Goal: Task Accomplishment & Management: Complete application form

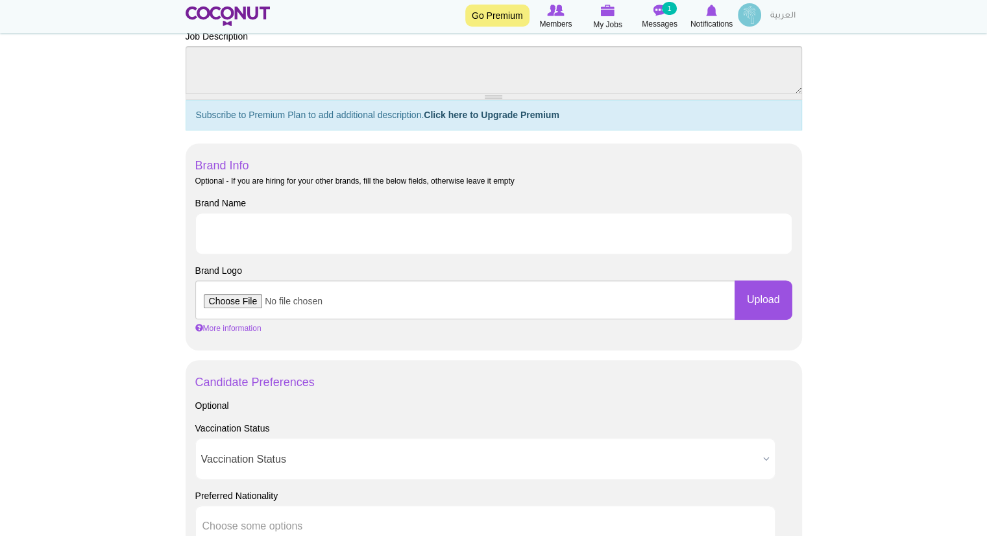
scroll to position [554, 0]
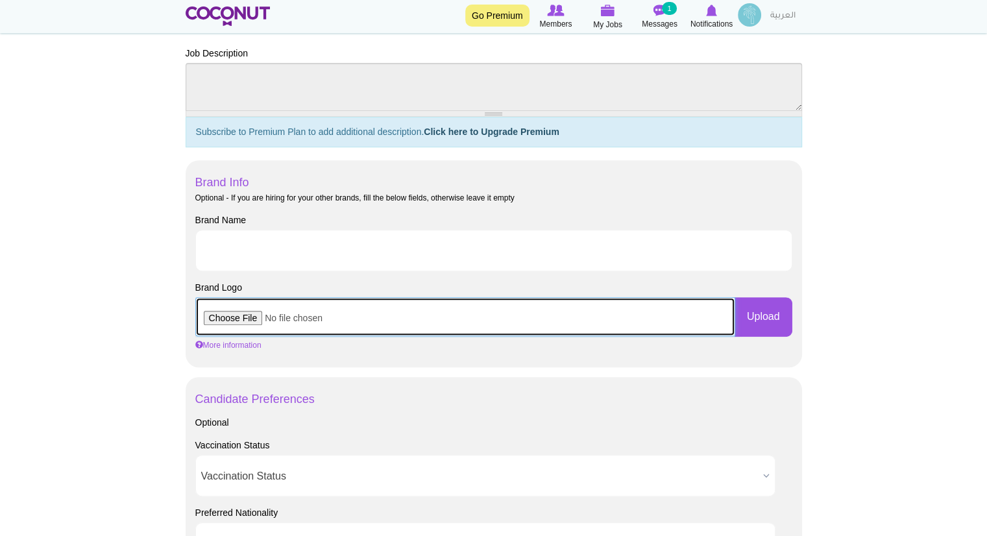
click at [243, 314] on input "file" at bounding box center [465, 316] width 540 height 39
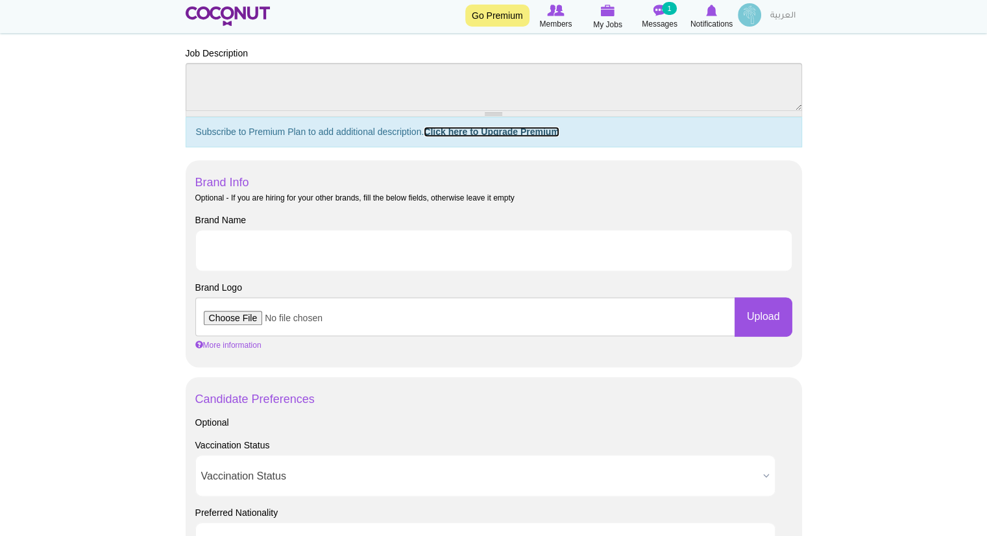
click at [519, 131] on link "Click here to Upgrade Premium" at bounding box center [492, 132] width 136 height 10
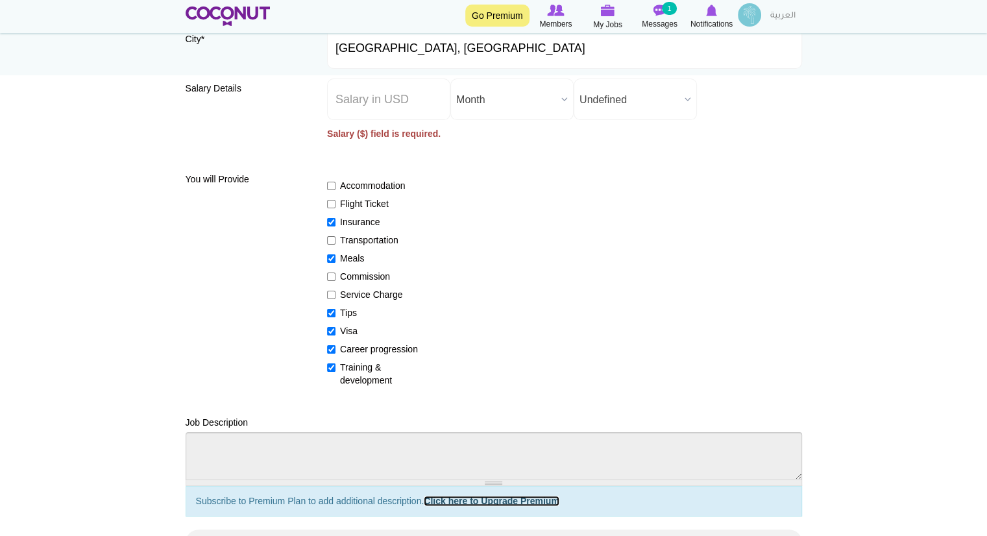
scroll to position [151, 0]
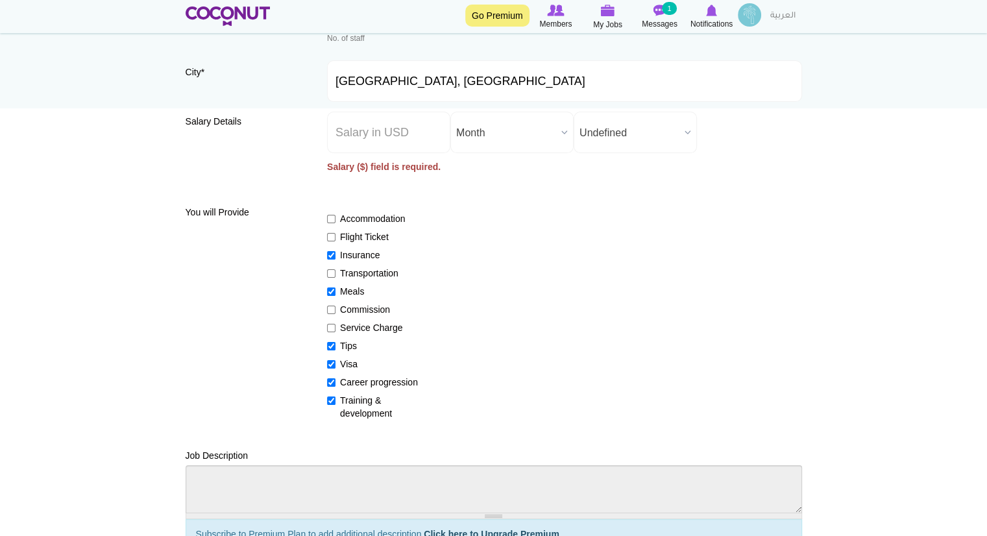
click at [490, 14] on link "Go Premium" at bounding box center [497, 16] width 64 height 22
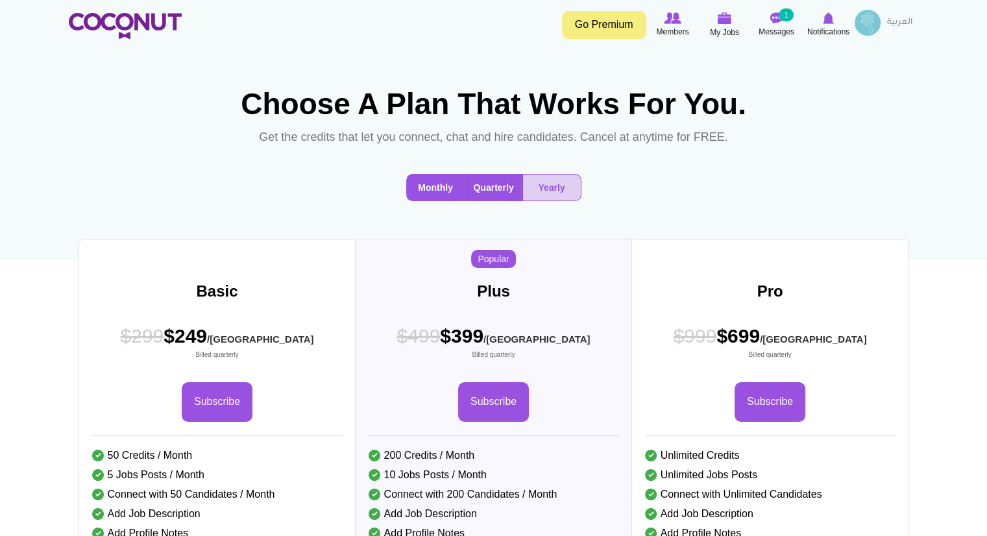
click at [434, 201] on button "Monthly" at bounding box center [436, 188] width 58 height 26
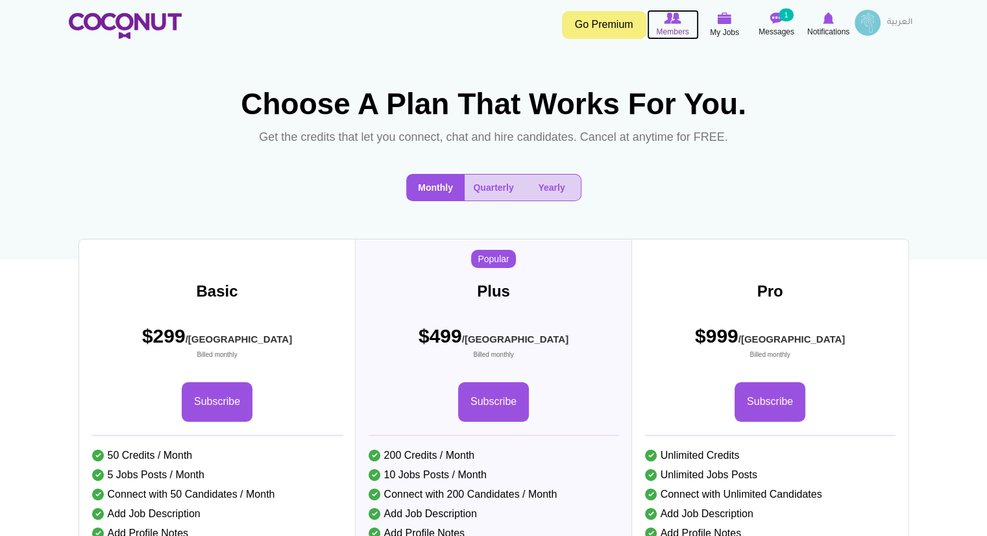
click at [678, 25] on span "Members" at bounding box center [672, 31] width 32 height 13
click at [673, 30] on span "Members" at bounding box center [672, 31] width 32 height 13
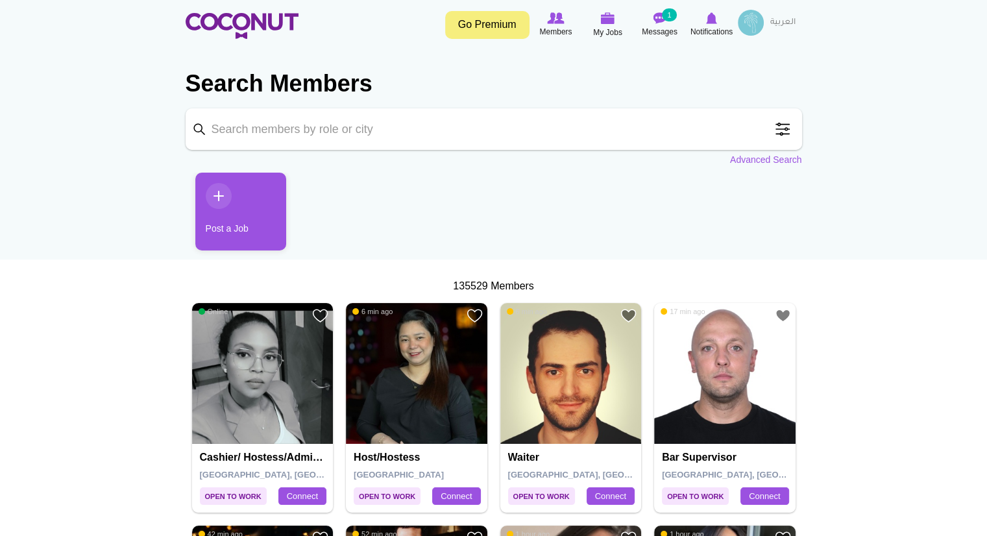
click at [491, 31] on link "Go Premium" at bounding box center [487, 25] width 84 height 28
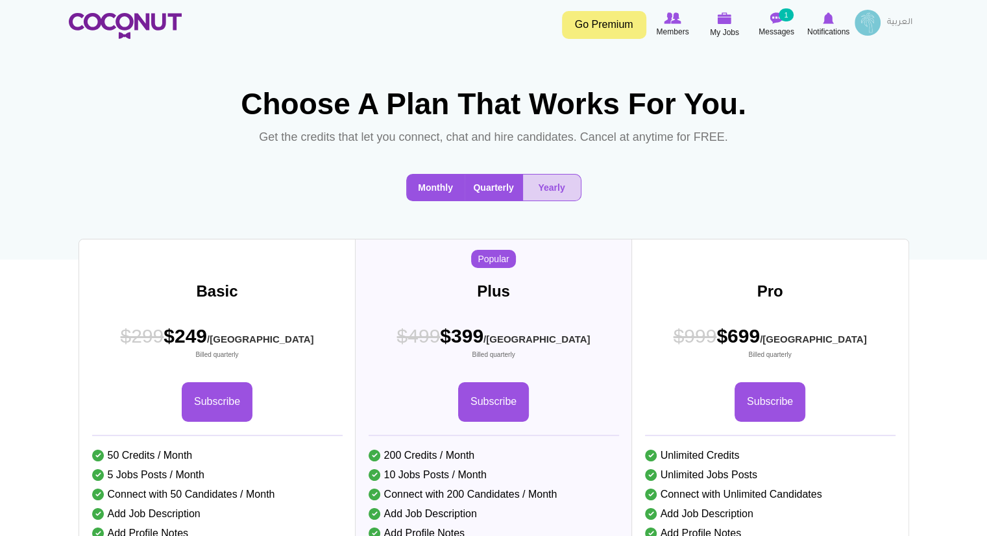
click at [426, 201] on button "Monthly" at bounding box center [436, 188] width 58 height 26
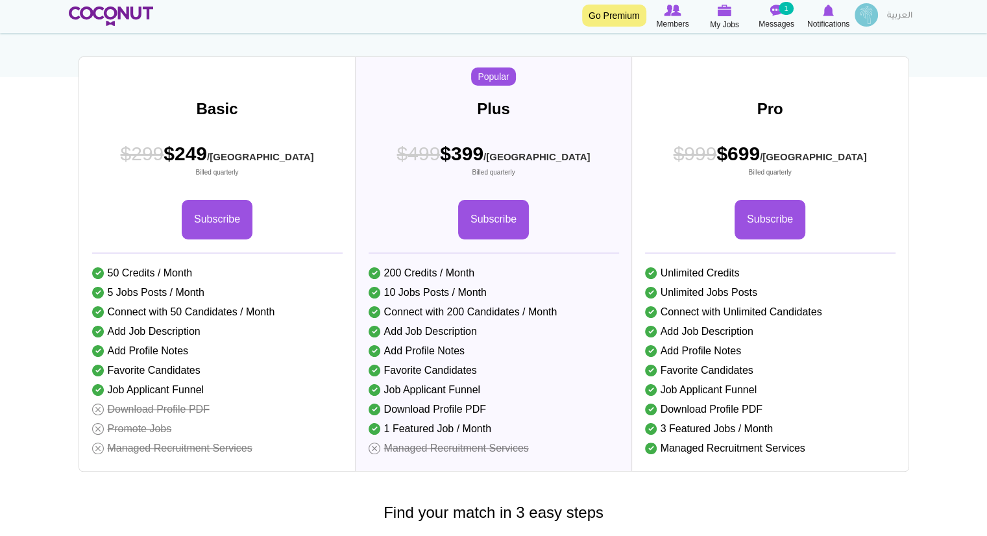
click at [438, 18] on button "Monthly" at bounding box center [436, 5] width 58 height 26
click at [0, 0] on div "Basic $299 /MO Billed monthly $299 $249 /MO Billed quarterly $299 $199 /MO Bill…" at bounding box center [0, 0] width 0 height 0
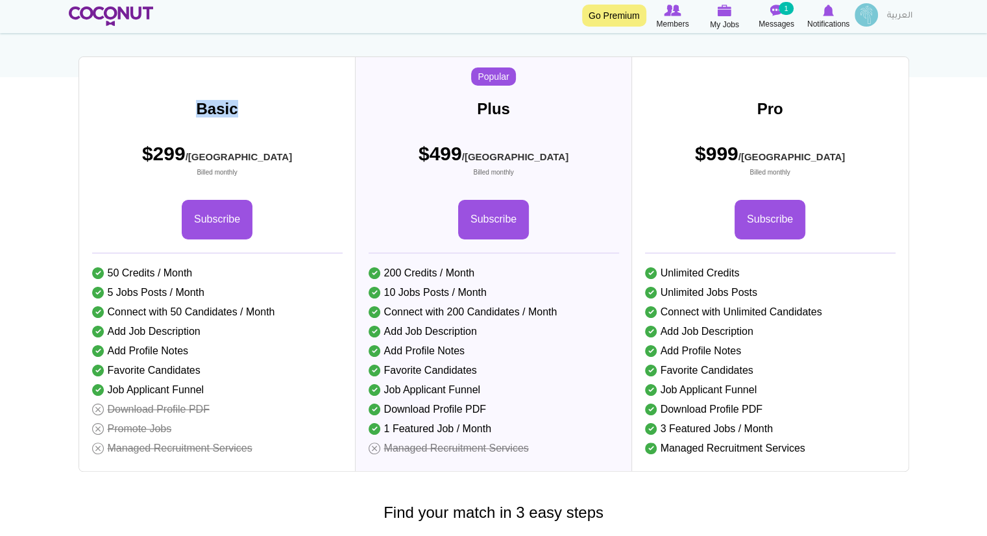
click at [0, 0] on div "Basic $299 /MO Billed monthly $299 $249 /MO Billed quarterly $299 $199 /MO Bill…" at bounding box center [0, 0] width 0 height 0
click at [823, 24] on span "Notifications" at bounding box center [829, 24] width 42 height 13
click at [869, 16] on img at bounding box center [866, 14] width 23 height 23
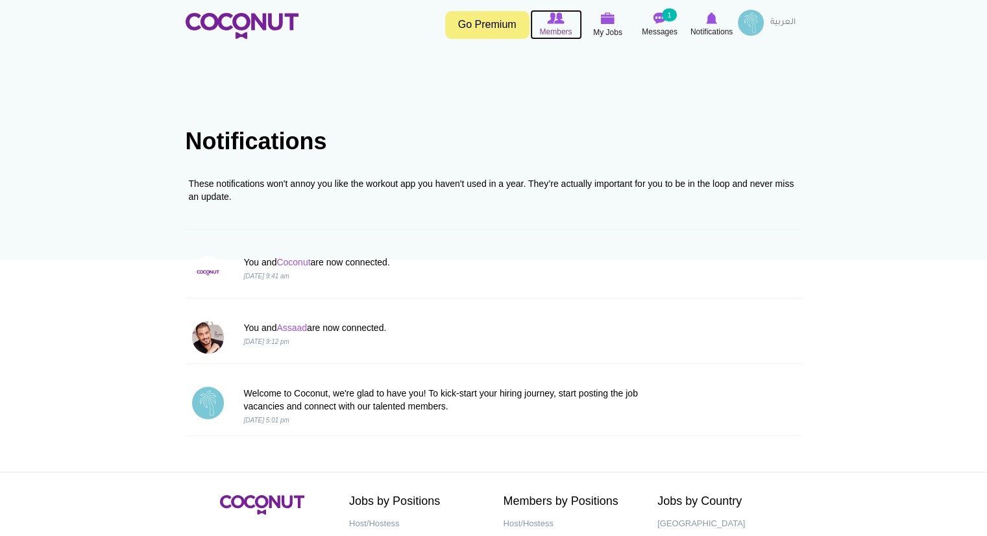
click at [540, 19] on icon at bounding box center [556, 18] width 49 height 14
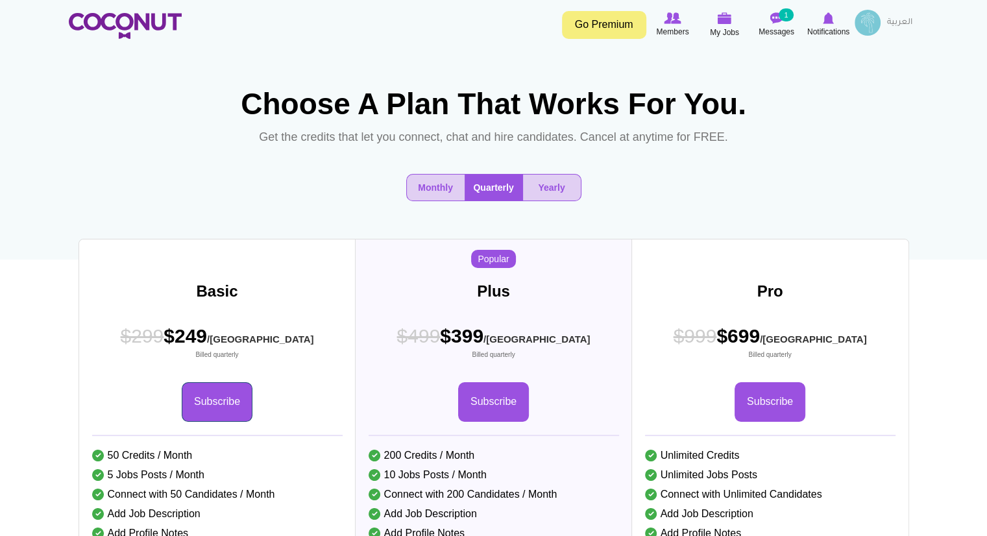
click at [244, 422] on link "Subscribe" at bounding box center [217, 402] width 71 height 40
click at [414, 201] on button "Monthly" at bounding box center [436, 188] width 58 height 26
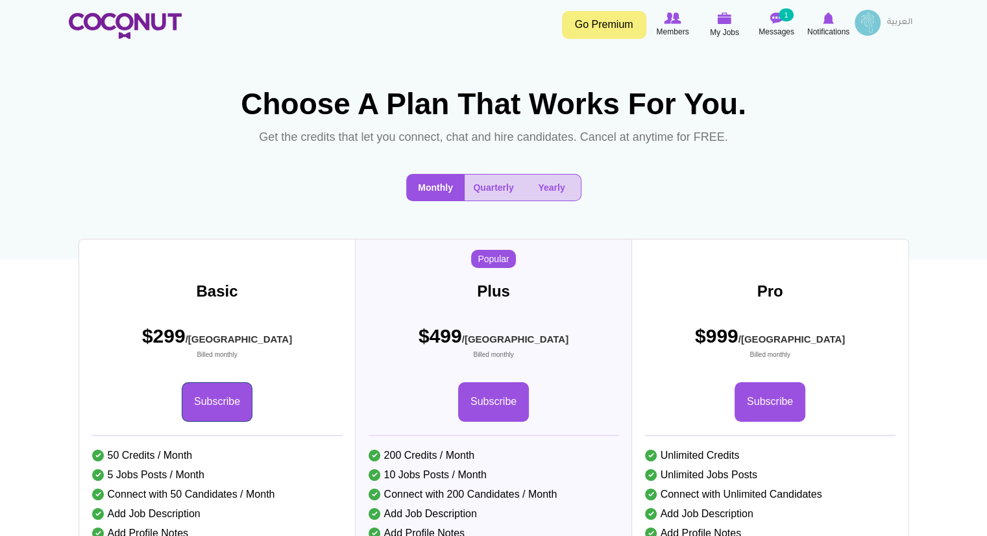
click at [208, 420] on link "Subscribe" at bounding box center [217, 402] width 71 height 40
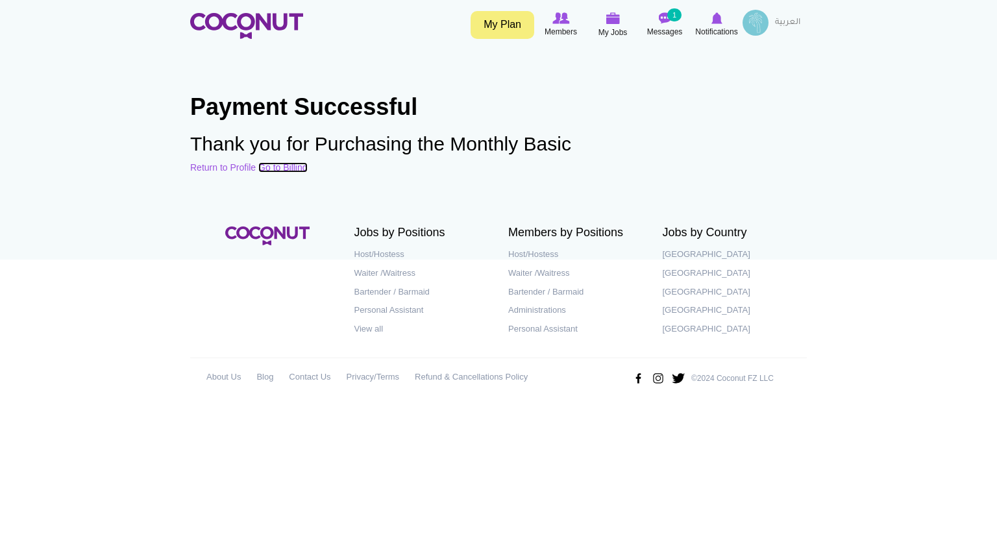
click at [285, 169] on link "Go to Billing" at bounding box center [282, 167] width 49 height 10
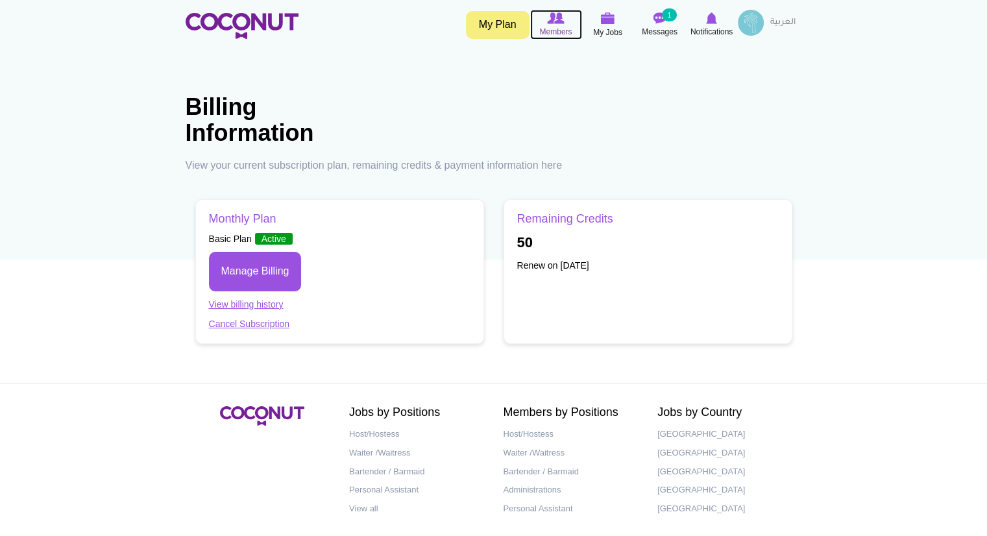
click at [551, 18] on img at bounding box center [555, 18] width 17 height 12
click at [621, 24] on icon at bounding box center [608, 18] width 49 height 15
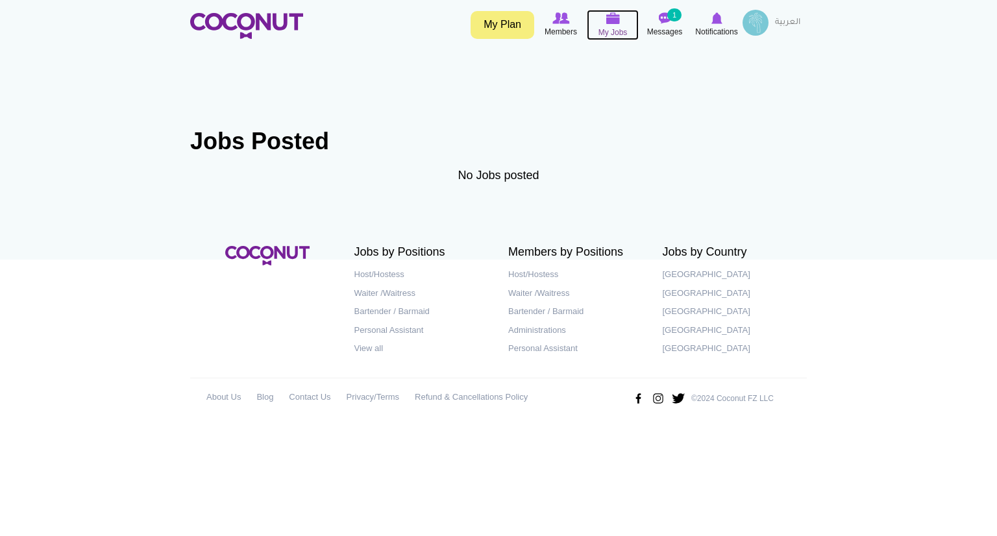
click at [610, 38] on span "My Jobs" at bounding box center [613, 32] width 29 height 13
click at [550, 25] on span "Members" at bounding box center [561, 31] width 32 height 13
click at [609, 26] on span "My Jobs" at bounding box center [613, 32] width 29 height 13
click at [747, 29] on img at bounding box center [756, 23] width 26 height 26
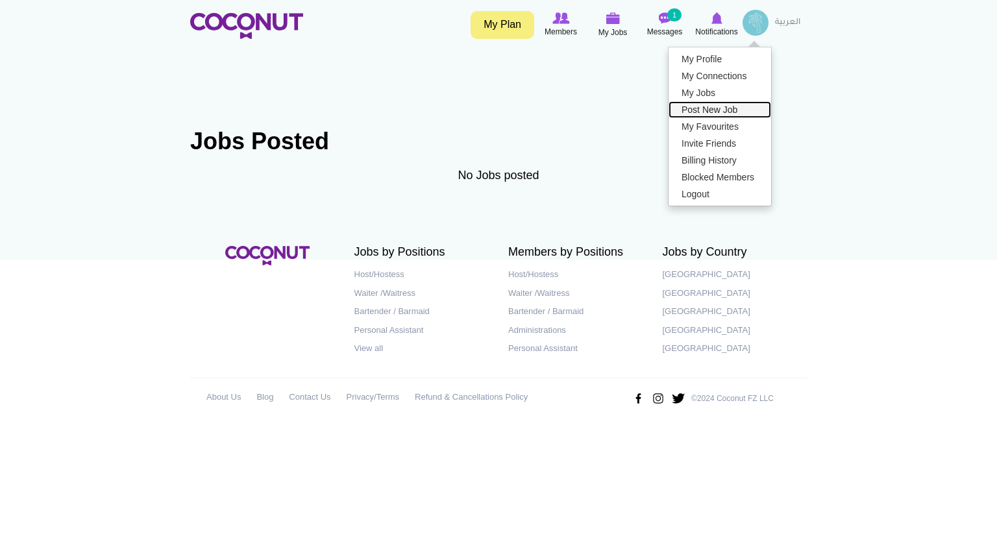
click at [706, 107] on link "Post New Job" at bounding box center [720, 109] width 103 height 17
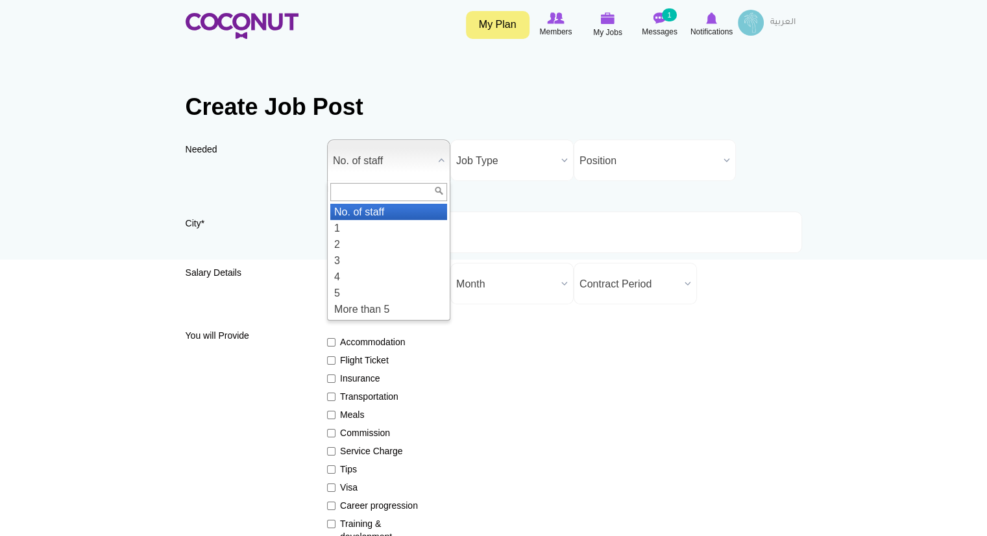
click at [441, 159] on b at bounding box center [441, 160] width 17 height 40
click at [370, 286] on li "5" at bounding box center [388, 293] width 117 height 16
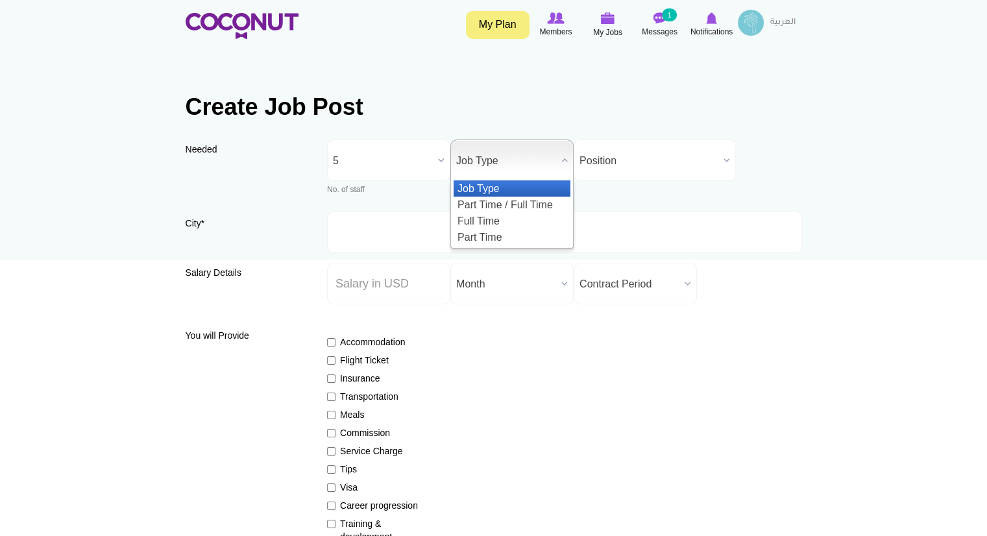
click at [563, 160] on b at bounding box center [564, 160] width 17 height 40
click at [506, 220] on li "Full Time" at bounding box center [512, 221] width 117 height 16
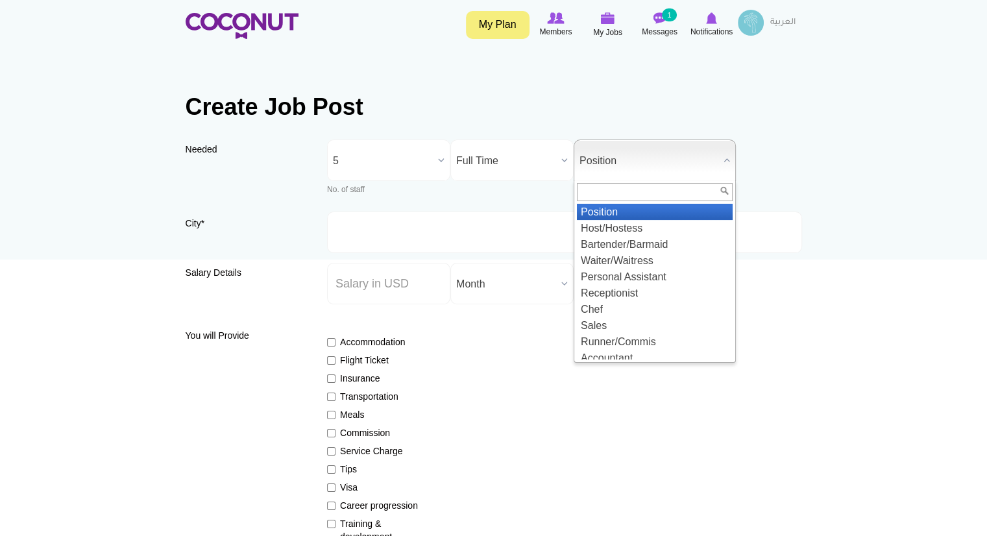
click at [631, 158] on span "Position" at bounding box center [649, 161] width 139 height 42
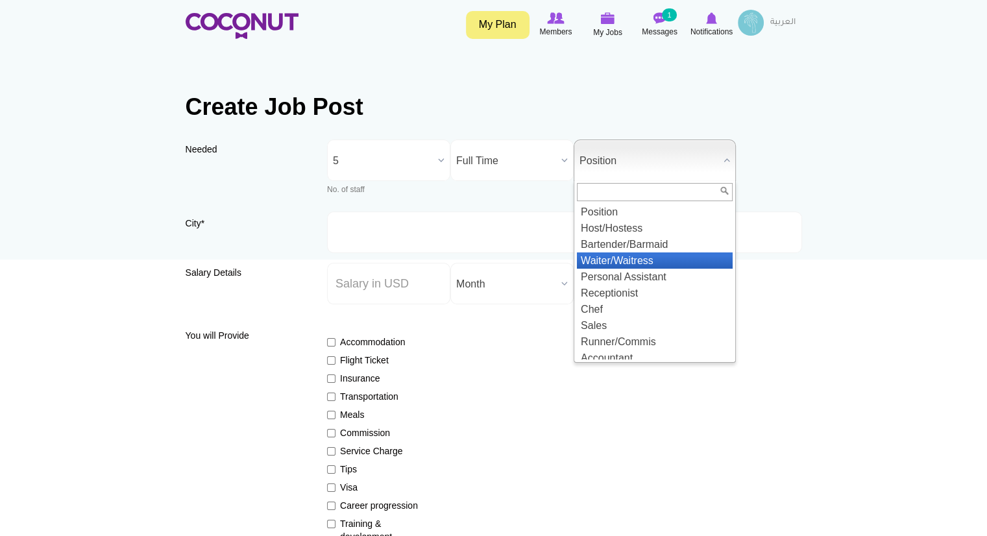
click at [601, 260] on li "Waiter/Waitress" at bounding box center [655, 261] width 156 height 16
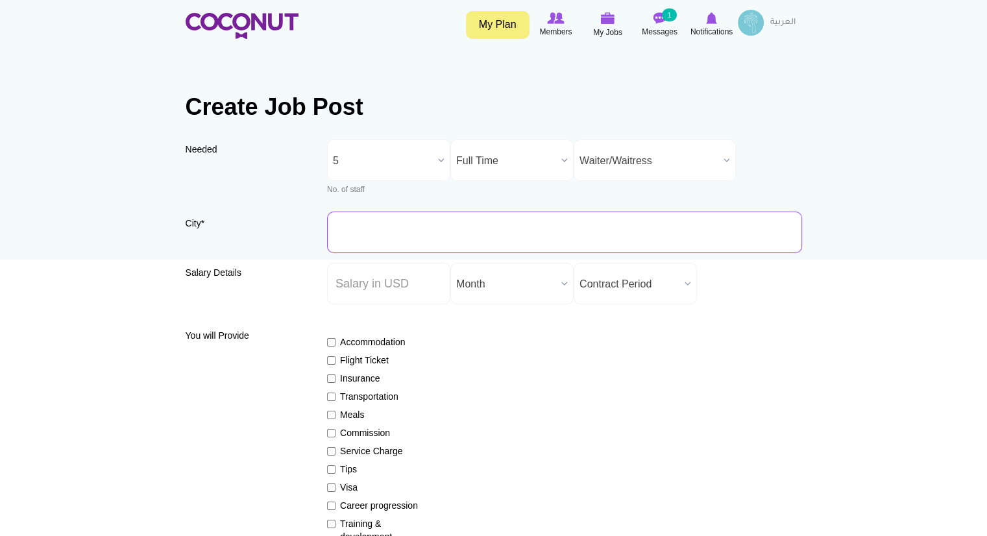
click at [441, 241] on input "City *" at bounding box center [564, 233] width 475 height 42
type input "[GEOGRAPHIC_DATA], [GEOGRAPHIC_DATA]"
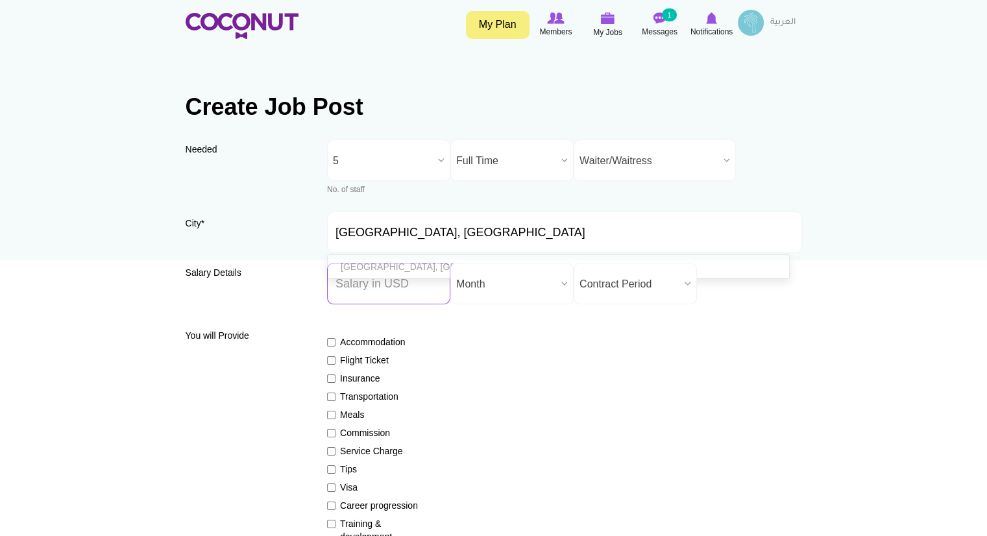
click at [404, 289] on input "Salary ($) *" at bounding box center [388, 284] width 123 height 42
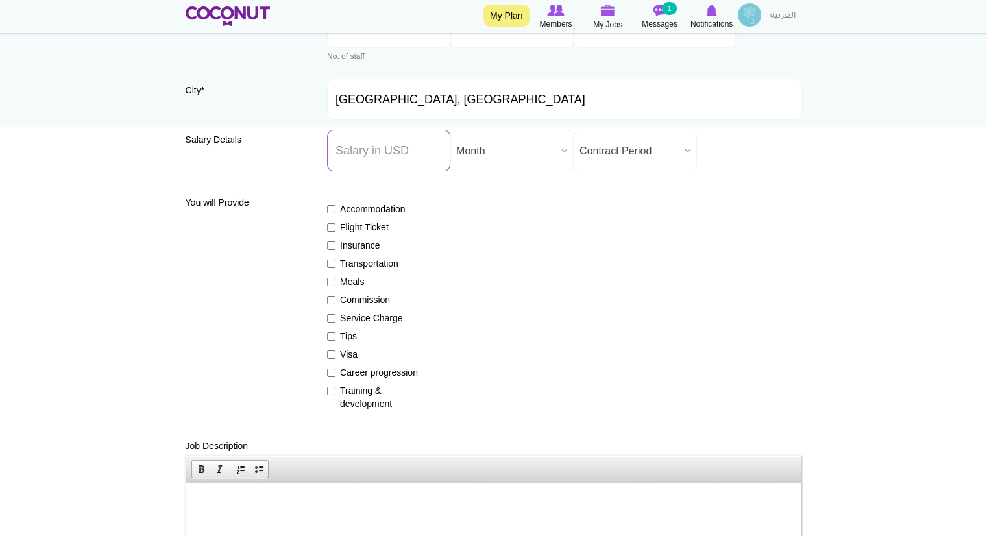
scroll to position [135, 0]
click at [360, 241] on label "Insurance" at bounding box center [374, 243] width 95 height 13
click at [336, 241] on input "Insurance" at bounding box center [331, 244] width 8 height 8
checkbox input "true"
click at [356, 273] on label "Meals" at bounding box center [374, 279] width 95 height 13
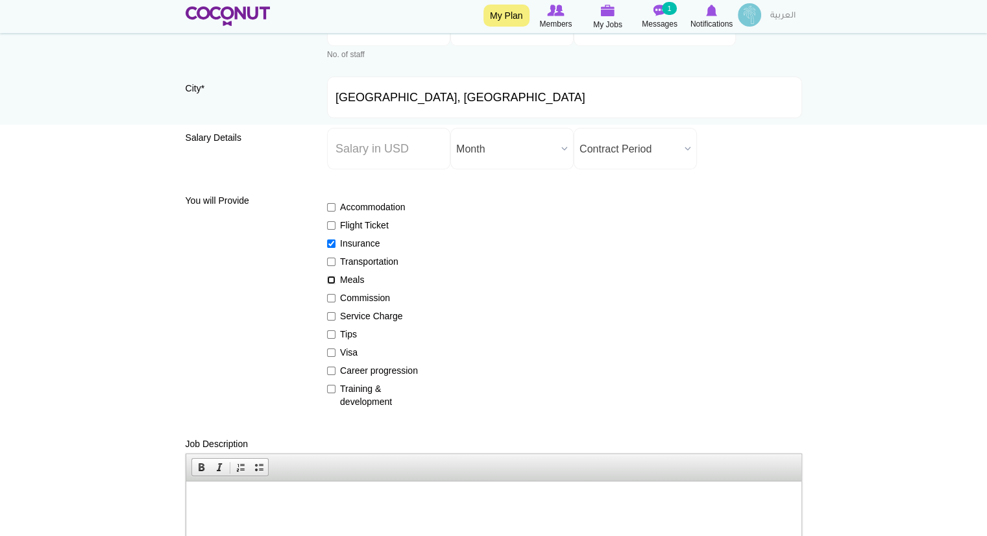
click at [336, 276] on input "Meals" at bounding box center [331, 280] width 8 height 8
checkbox input "true"
click at [358, 296] on label "Commission" at bounding box center [374, 297] width 95 height 13
click at [336, 296] on input "Commission" at bounding box center [331, 298] width 8 height 8
click at [358, 296] on label "Commission" at bounding box center [374, 297] width 95 height 13
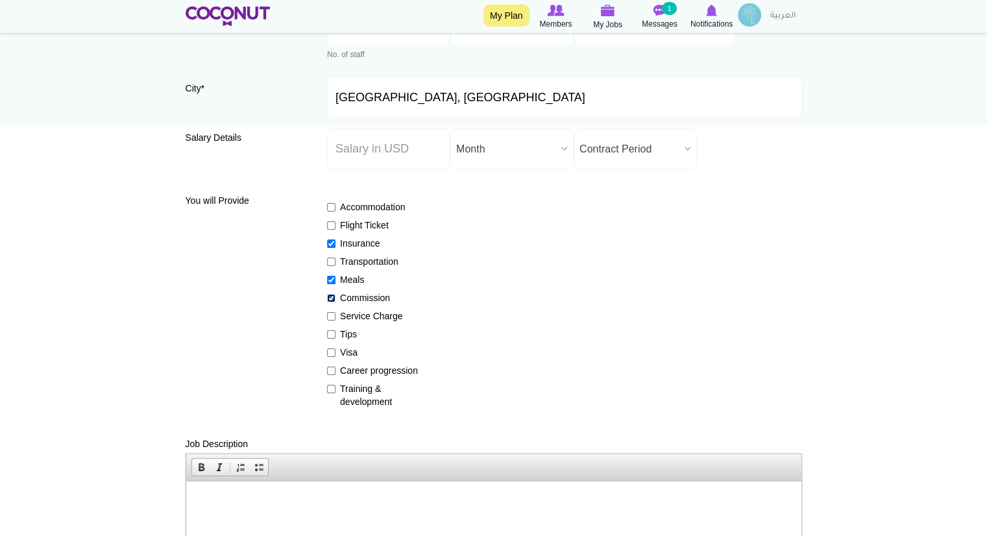
click at [336, 296] on input "Commission" at bounding box center [331, 298] width 8 height 8
checkbox input "false"
click at [358, 315] on label "Service Charge" at bounding box center [374, 316] width 95 height 13
click at [336, 315] on input "Service Charge" at bounding box center [331, 316] width 8 height 8
checkbox input "true"
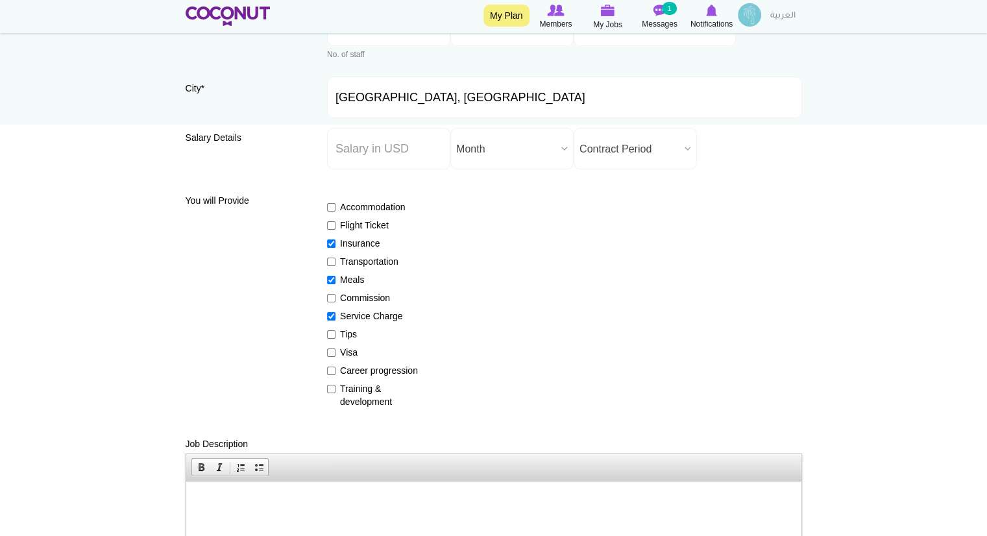
click at [348, 329] on label "Tips" at bounding box center [374, 334] width 95 height 13
click at [336, 330] on input "Tips" at bounding box center [331, 334] width 8 height 8
checkbox input "true"
click at [366, 317] on label "Service Charge" at bounding box center [374, 316] width 95 height 13
click at [336, 317] on input "Service Charge" at bounding box center [331, 316] width 8 height 8
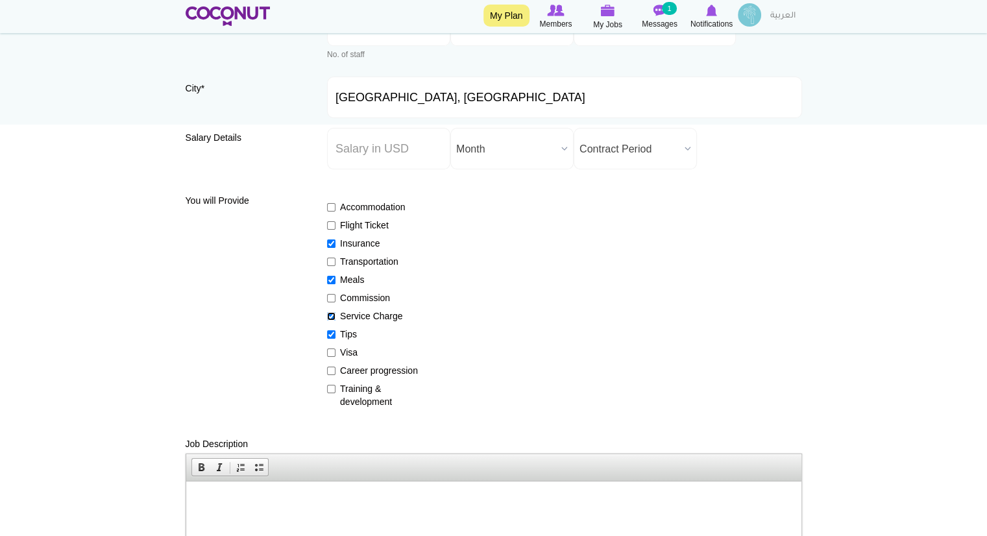
checkbox input "false"
click at [348, 354] on label "Visa" at bounding box center [374, 352] width 95 height 13
click at [336, 354] on input "Visa" at bounding box center [331, 353] width 8 height 8
checkbox input "true"
click at [352, 367] on label "Career progression" at bounding box center [374, 370] width 95 height 13
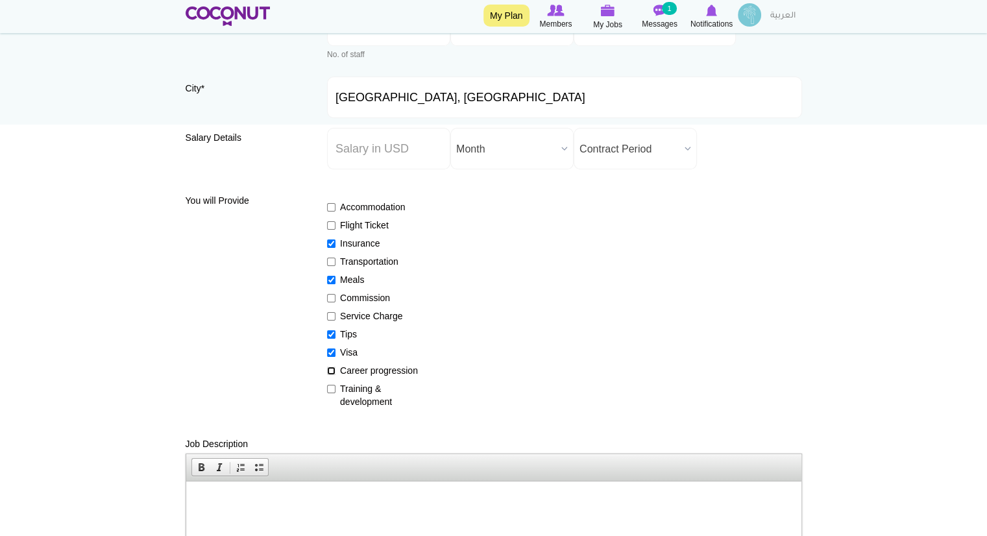
click at [336, 367] on input "Career progression" at bounding box center [331, 371] width 8 height 8
checkbox input "true"
click at [353, 383] on label "Training & development" at bounding box center [374, 395] width 95 height 26
click at [336, 385] on input "Training & development" at bounding box center [331, 389] width 8 height 8
checkbox input "true"
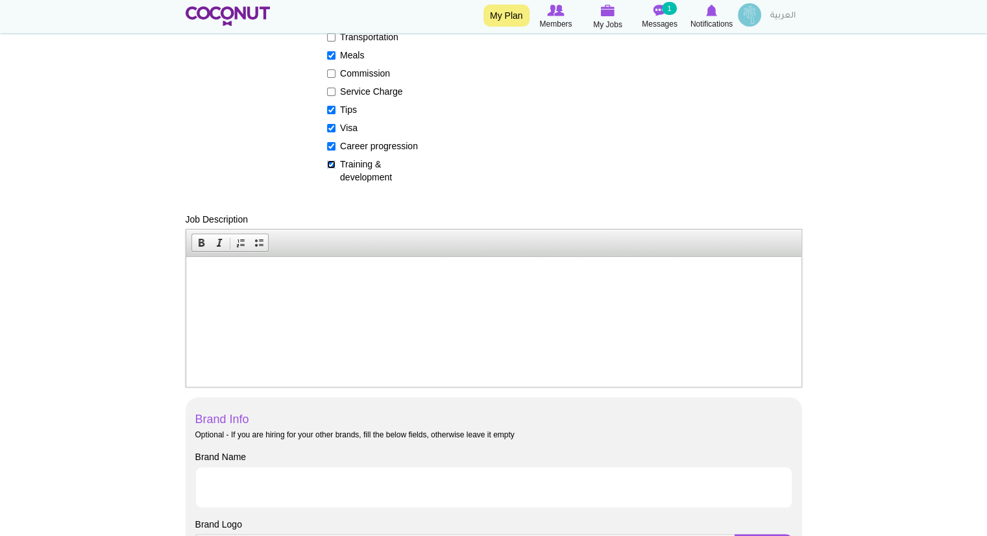
scroll to position [382, 0]
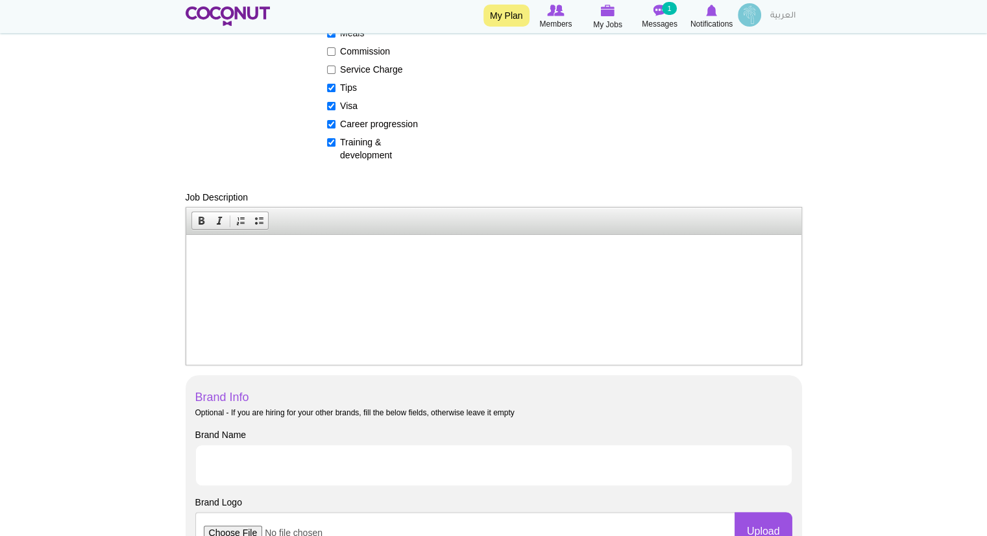
click at [522, 274] on html at bounding box center [493, 254] width 615 height 40
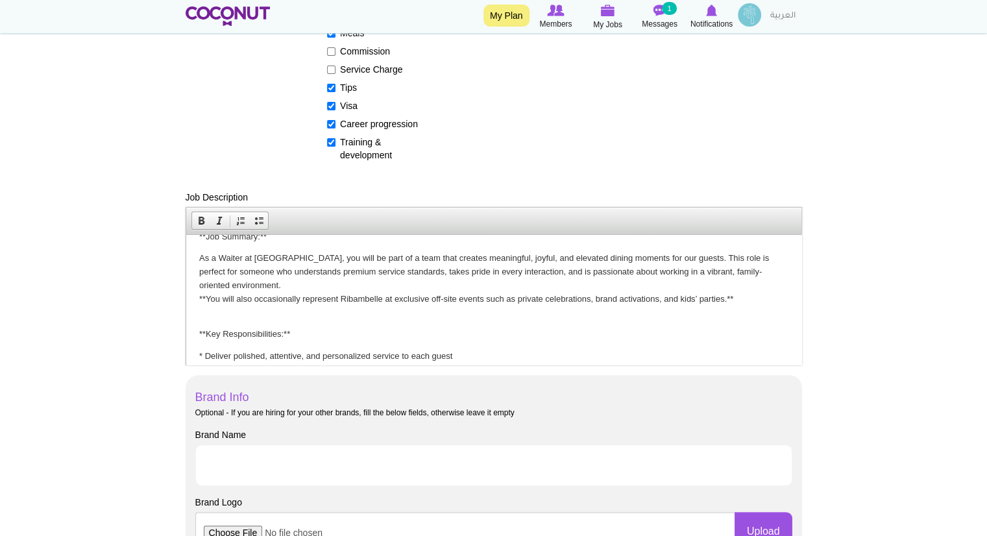
scroll to position [0, 0]
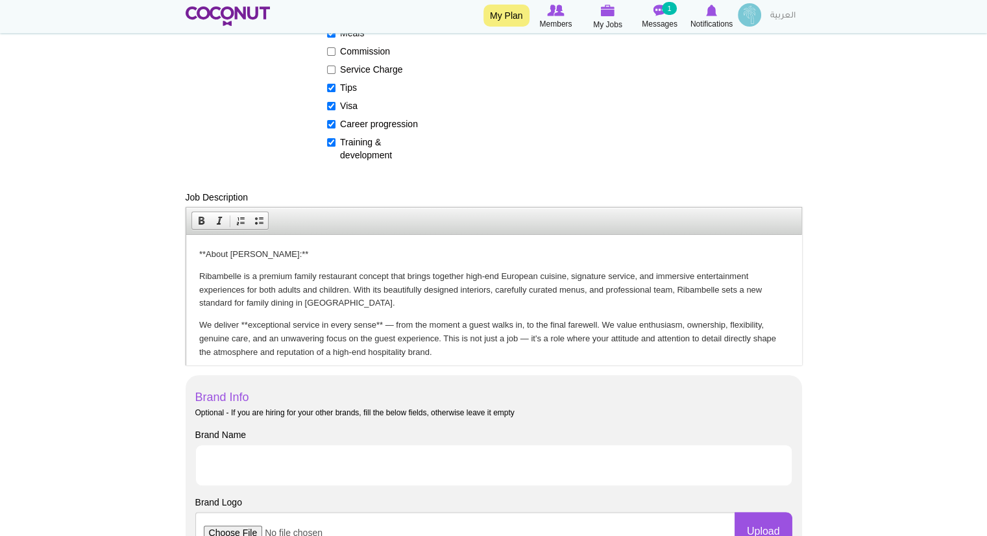
drag, startPoint x: 793, startPoint y: 341, endPoint x: 975, endPoint y: 454, distance: 214.0
drag, startPoint x: 308, startPoint y: 251, endPoint x: 193, endPoint y: 249, distance: 114.3
click at [199, 223] on span at bounding box center [201, 221] width 10 height 10
click at [236, 253] on strong "**About [PERSON_NAME]:**" at bounding box center [256, 254] width 114 height 10
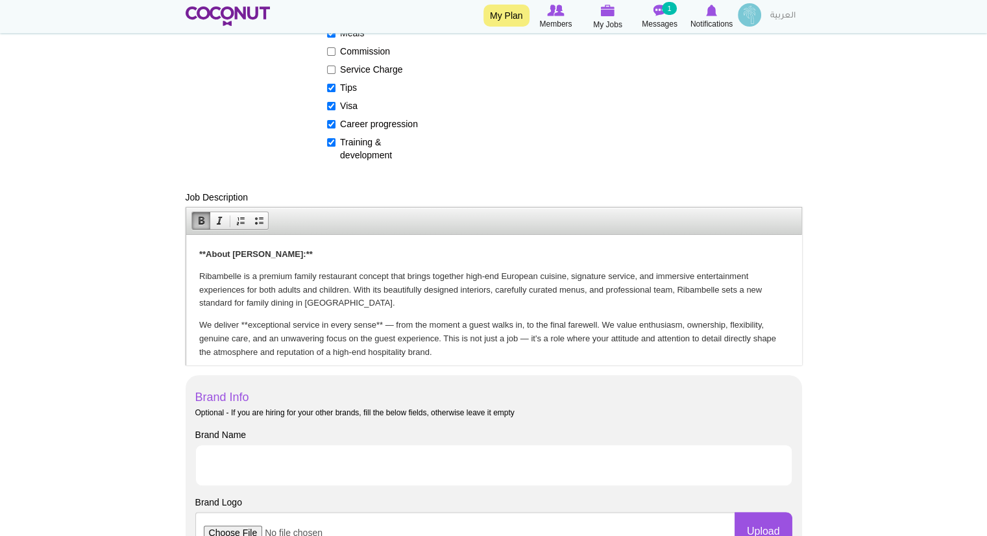
click at [207, 256] on strong "**About [PERSON_NAME]:**" at bounding box center [256, 254] width 114 height 10
click at [282, 253] on p "About Ribambelle:**" at bounding box center [493, 254] width 589 height 14
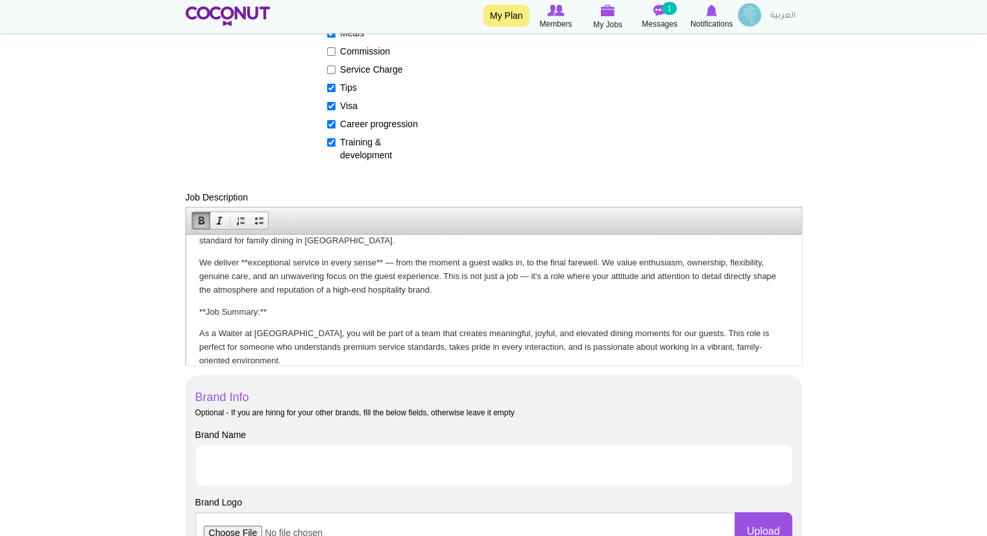
scroll to position [66, 0]
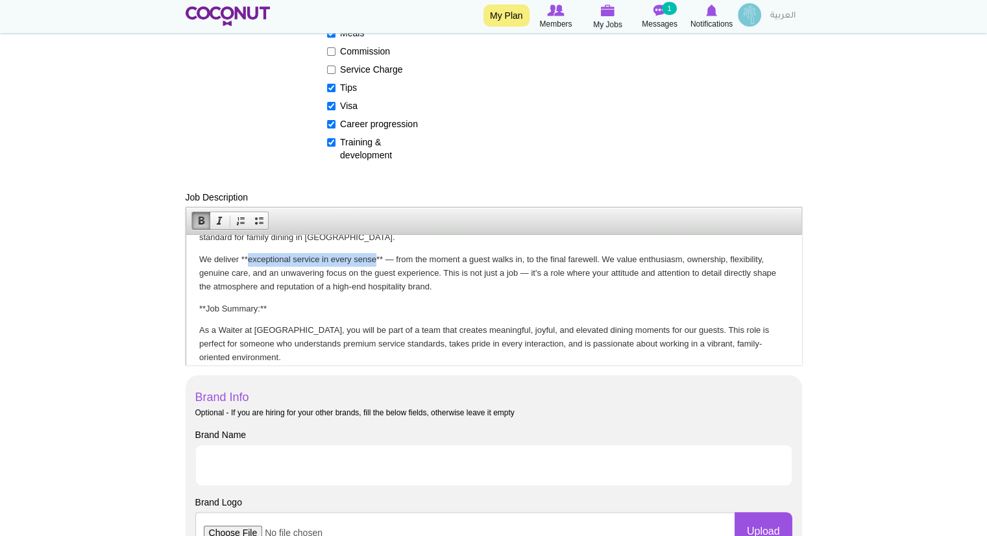
drag, startPoint x: 376, startPoint y: 262, endPoint x: 246, endPoint y: 261, distance: 129.8
click at [246, 261] on p "We deliver **exceptional service in every sense** — from the moment a guest wal…" at bounding box center [493, 273] width 589 height 40
click at [219, 216] on span at bounding box center [219, 221] width 10 height 10
click at [428, 288] on p "We deliver ** exceptional service in every sense ** — from the moment a guest w…" at bounding box center [493, 273] width 589 height 40
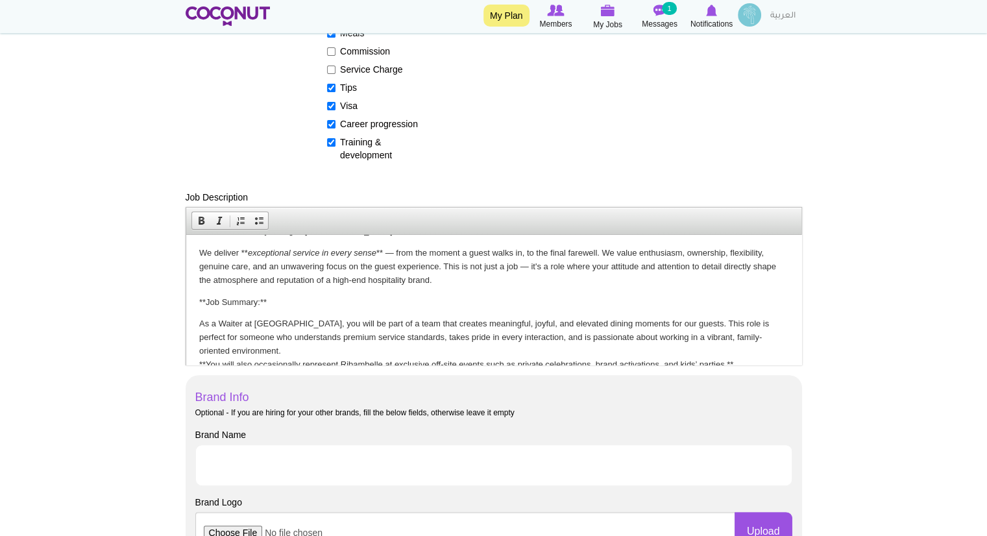
click at [281, 299] on p "**Job Summary:**" at bounding box center [493, 302] width 589 height 14
click at [281, 299] on p "Job Summary:" at bounding box center [493, 302] width 589 height 14
drag, startPoint x: 281, startPoint y: 299, endPoint x: 204, endPoint y: 298, distance: 76.6
click at [204, 298] on p "Job Summary:" at bounding box center [493, 302] width 589 height 14
click at [201, 220] on span at bounding box center [201, 221] width 10 height 10
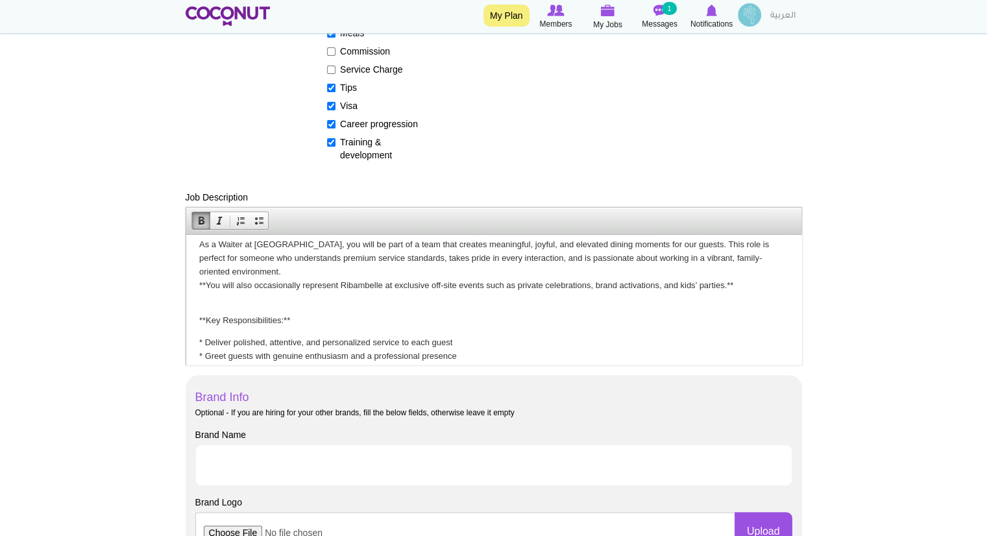
scroll to position [155, 0]
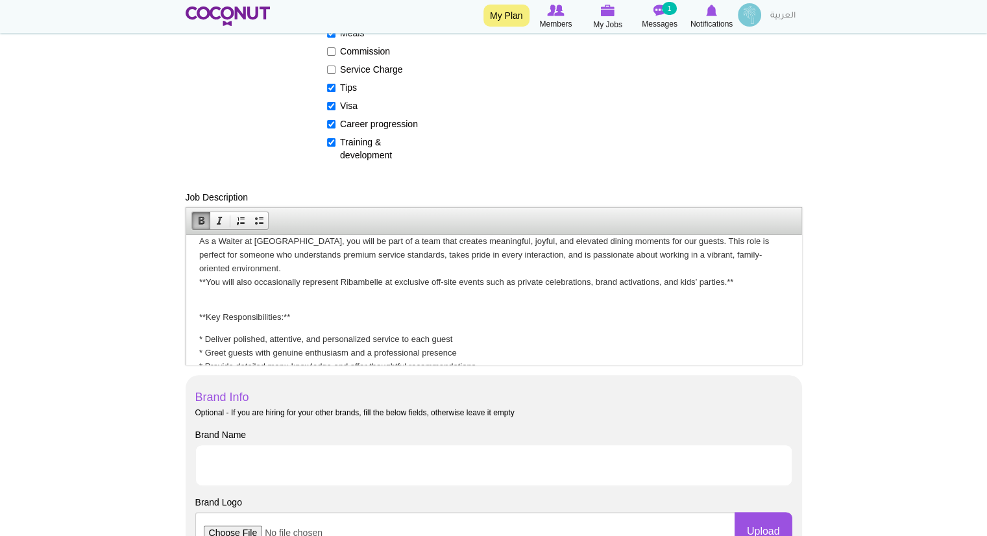
click at [314, 311] on p "**Key Responsibilities:**" at bounding box center [493, 310] width 589 height 27
drag, startPoint x: 314, startPoint y: 311, endPoint x: 202, endPoint y: 319, distance: 112.6
click at [202, 319] on p "Key Responsibilities" at bounding box center [493, 310] width 589 height 27
click at [203, 227] on link "Bold" at bounding box center [201, 220] width 18 height 17
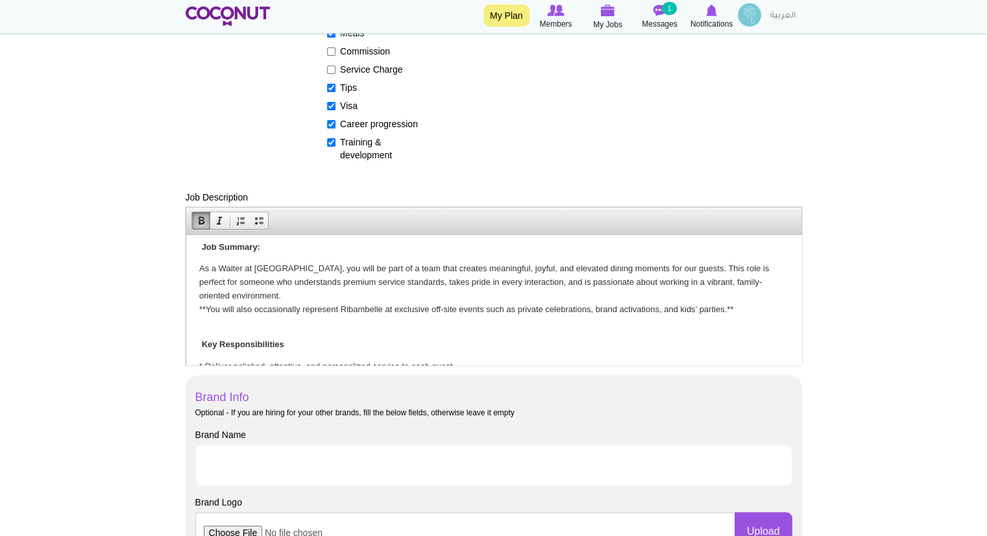
scroll to position [134, 0]
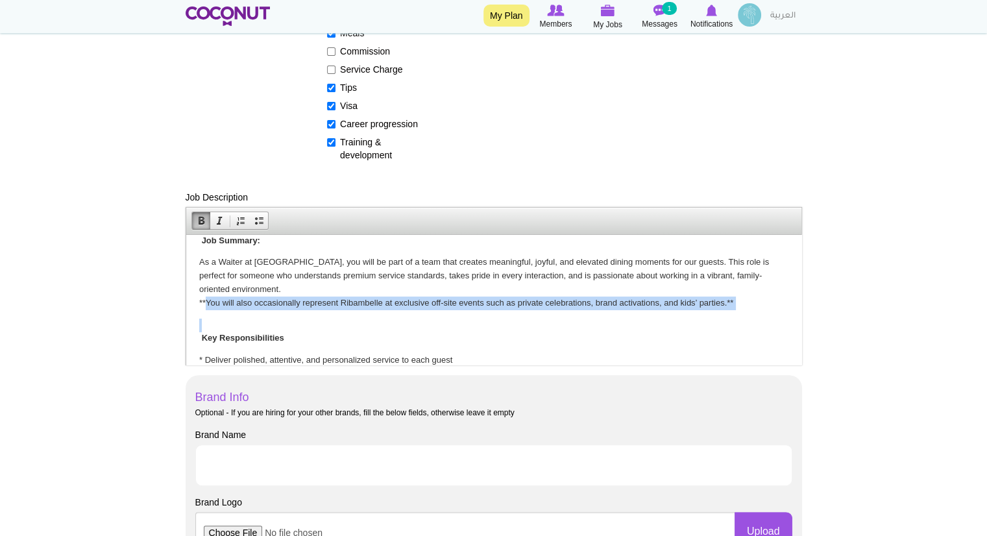
drag, startPoint x: 206, startPoint y: 304, endPoint x: 481, endPoint y: 312, distance: 274.7
click at [481, 312] on body "About [PERSON_NAME] is a premium family restaurant concept that brings together…" at bounding box center [493, 442] width 589 height 656
drag, startPoint x: 198, startPoint y: 302, endPoint x: 790, endPoint y: 302, distance: 592.0
click at [790, 302] on html "About [PERSON_NAME] is a premium family restaurant concept that brings together…" at bounding box center [493, 442] width 615 height 682
click at [225, 219] on link "Italic" at bounding box center [219, 220] width 18 height 17
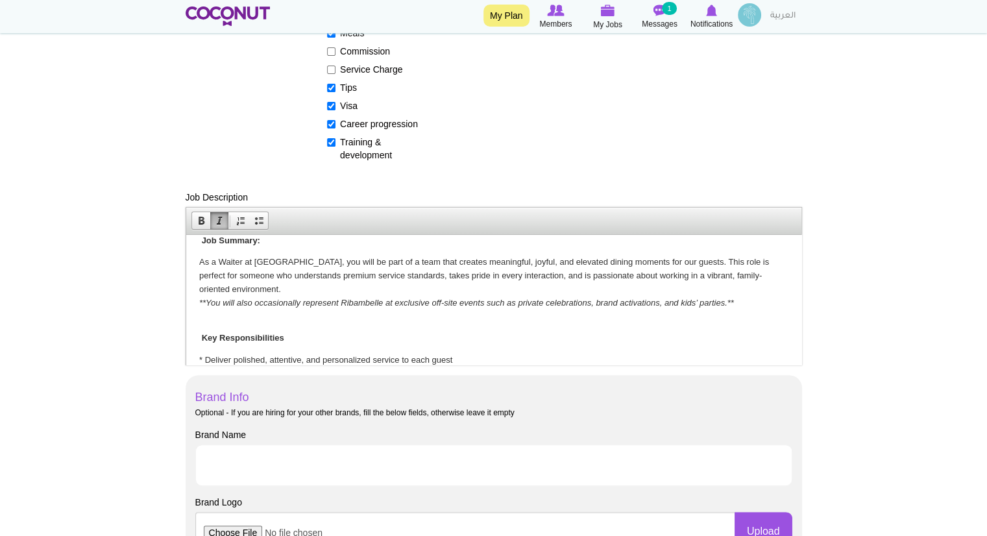
click at [319, 331] on p "Key Responsibilities" at bounding box center [493, 331] width 589 height 27
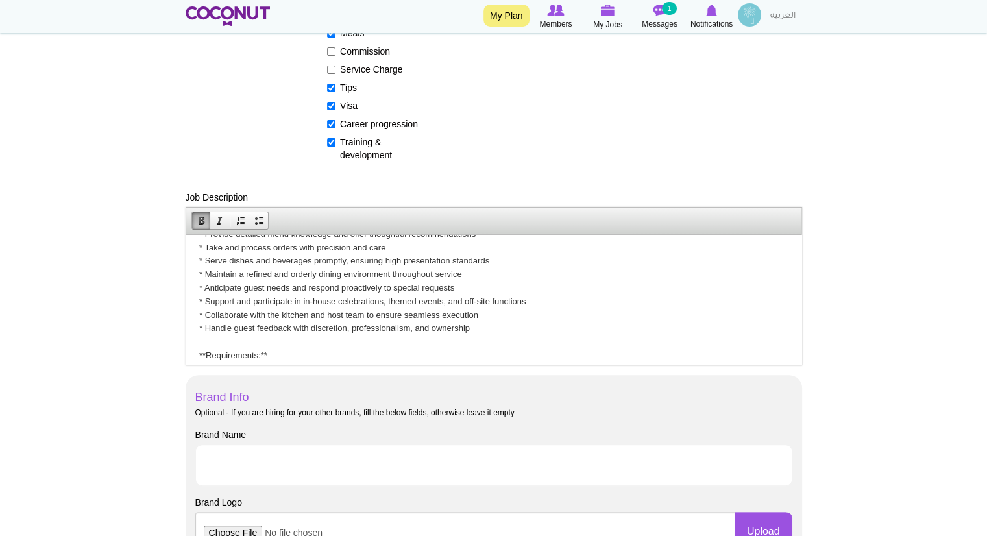
scroll to position [293, 0]
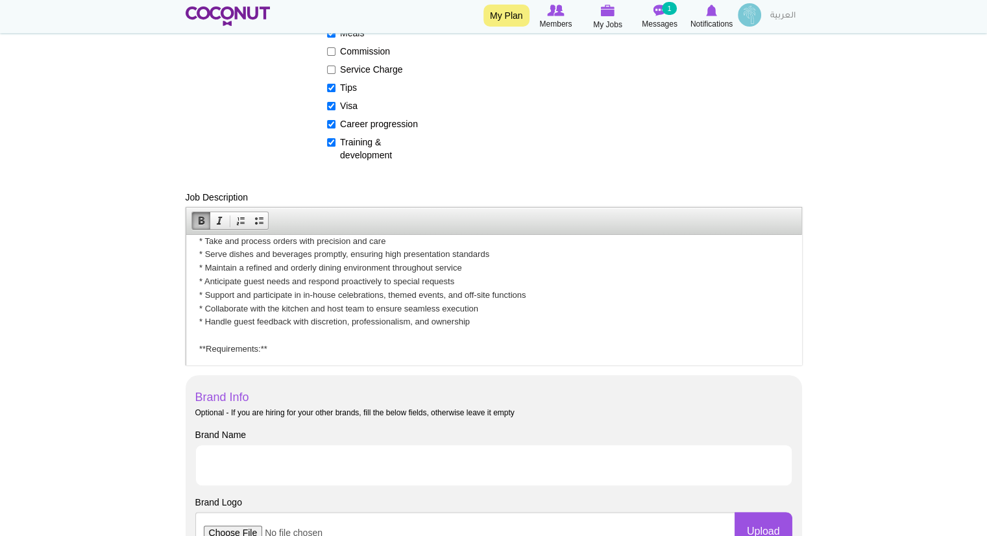
drag, startPoint x: 797, startPoint y: 280, endPoint x: 989, endPoint y: 539, distance: 322.0
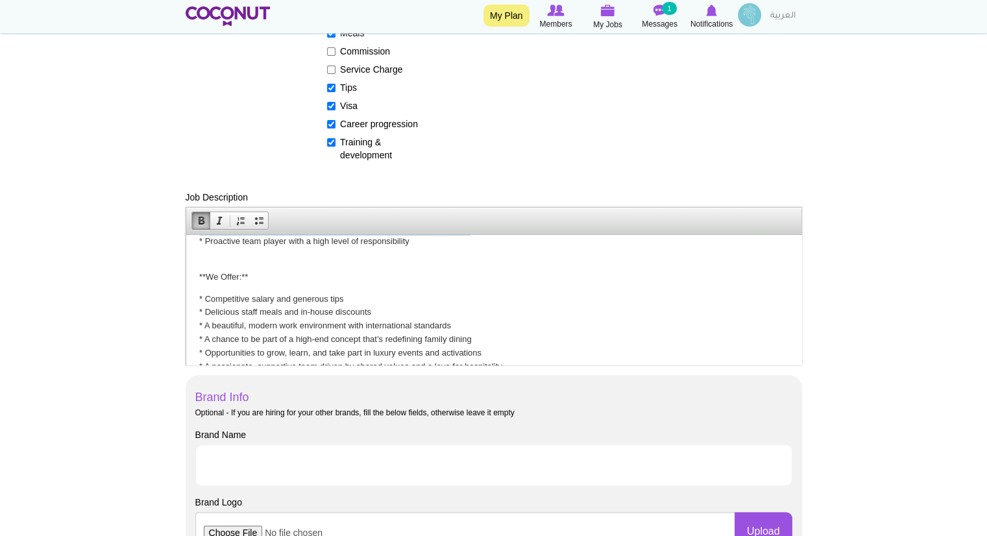
scroll to position [447, 0]
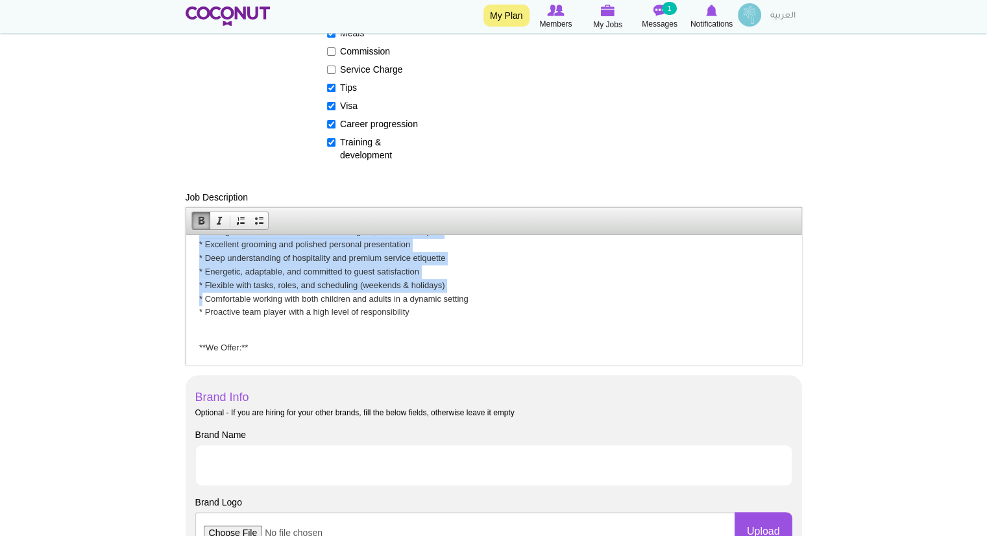
drag, startPoint x: 466, startPoint y: 327, endPoint x: 201, endPoint y: 300, distance: 266.2
click at [201, 300] on body "About [PERSON_NAME] is a premium family restaurant concept that brings together…" at bounding box center [493, 129] width 589 height 656
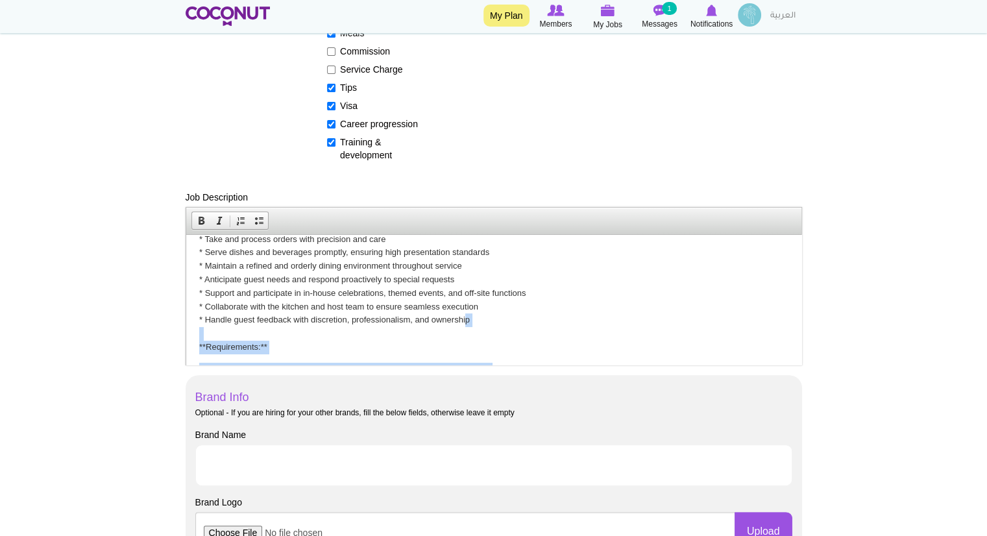
scroll to position [299, 0]
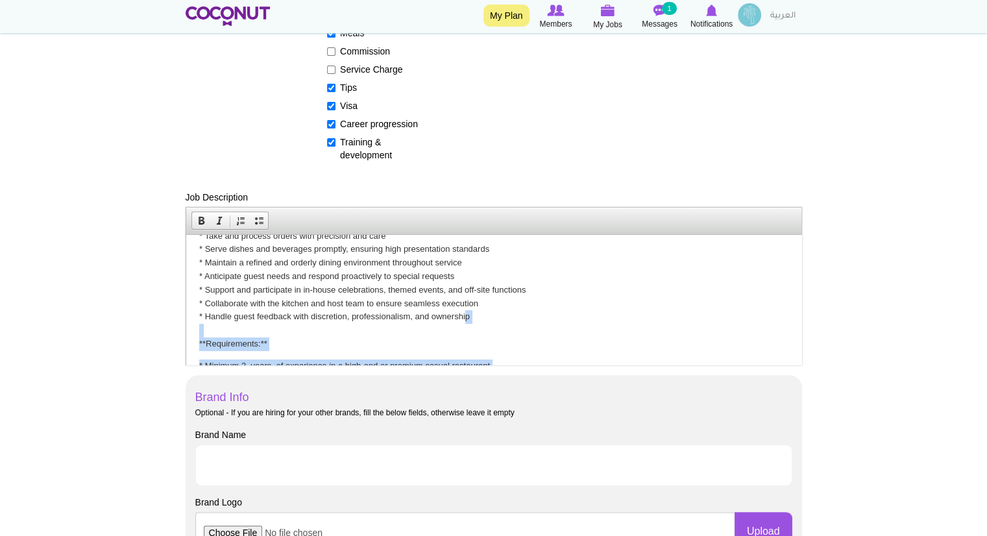
click at [477, 318] on p "* Deliver polished, attentive, and personalized service to each guest * Greet g…" at bounding box center [493, 269] width 589 height 162
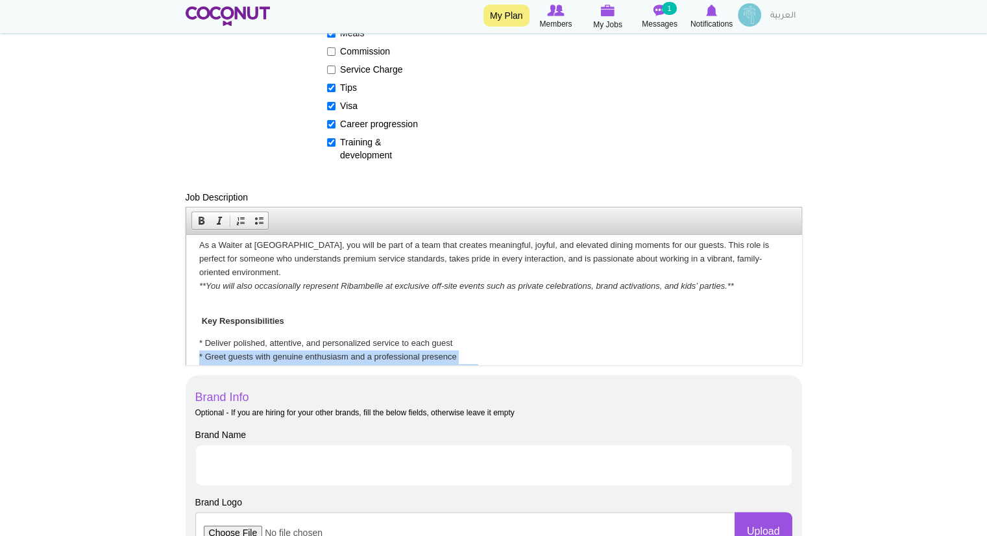
scroll to position [192, 0]
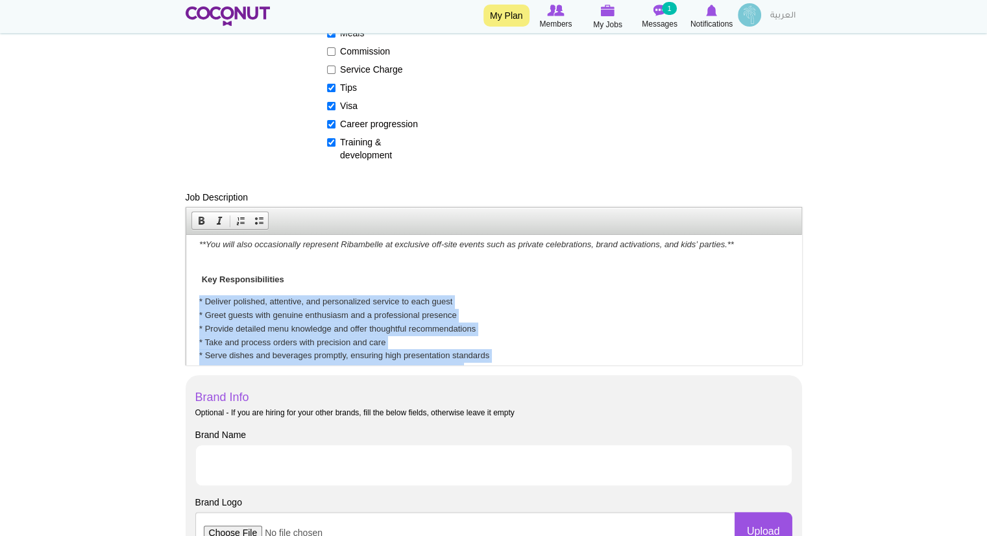
drag, startPoint x: 477, startPoint y: 318, endPoint x: 194, endPoint y: 303, distance: 283.4
click at [194, 303] on html "About [PERSON_NAME] is a premium family restaurant concept that brings together…" at bounding box center [493, 383] width 615 height 682
click at [254, 223] on span at bounding box center [259, 221] width 10 height 10
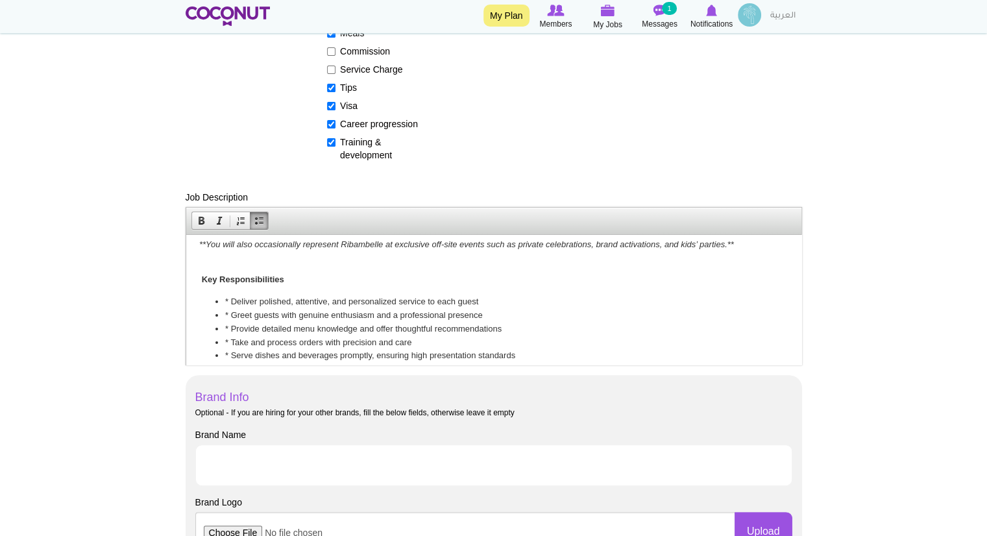
click at [229, 304] on li "* Deliver polished, attentive, and personalized service to each guest" at bounding box center [494, 302] width 538 height 14
click at [230, 310] on li "* Greet guests with genuine enthusiasm and a professional presence" at bounding box center [494, 315] width 538 height 14
click at [230, 328] on li "* Provide detailed menu knowledge and offer thoughtful recommendations" at bounding box center [494, 329] width 538 height 14
click at [232, 338] on li "* Take and process orders with precision and care" at bounding box center [494, 343] width 538 height 14
click at [232, 352] on li "* Serve dishes and beverages promptly, ensuring high presentation standards" at bounding box center [494, 356] width 538 height 14
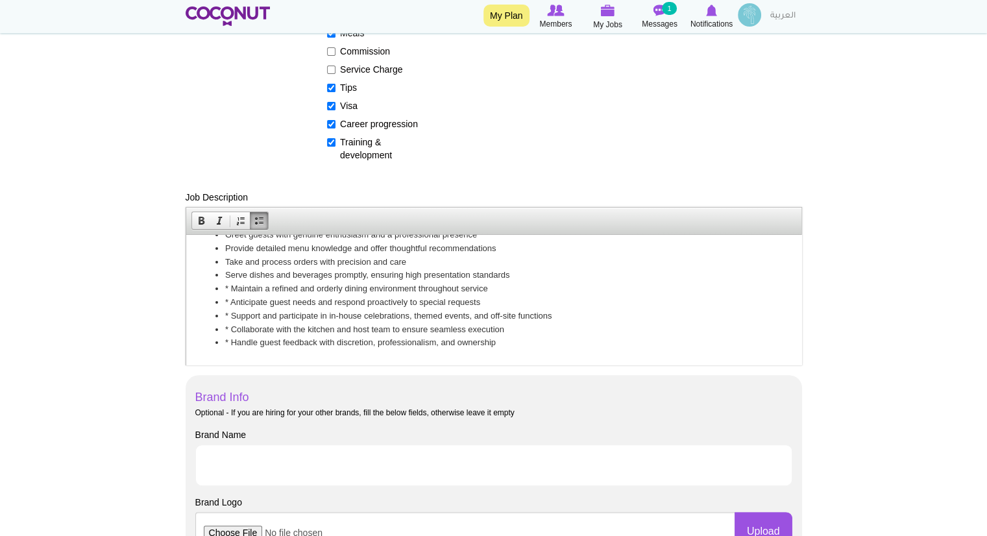
scroll to position [276, 0]
click at [232, 285] on li "* Maintain a refined and orderly dining environment throughout service" at bounding box center [494, 285] width 538 height 14
click at [232, 298] on li "* Anticipate guest needs and respond proactively to special requests" at bounding box center [494, 299] width 538 height 14
click at [231, 307] on li "* Support and participate in in-house celebrations, themed events, and off-site…" at bounding box center [494, 313] width 538 height 14
click at [230, 325] on li "* Collaborate with the kitchen and host team to ensure seamless execution" at bounding box center [494, 326] width 538 height 14
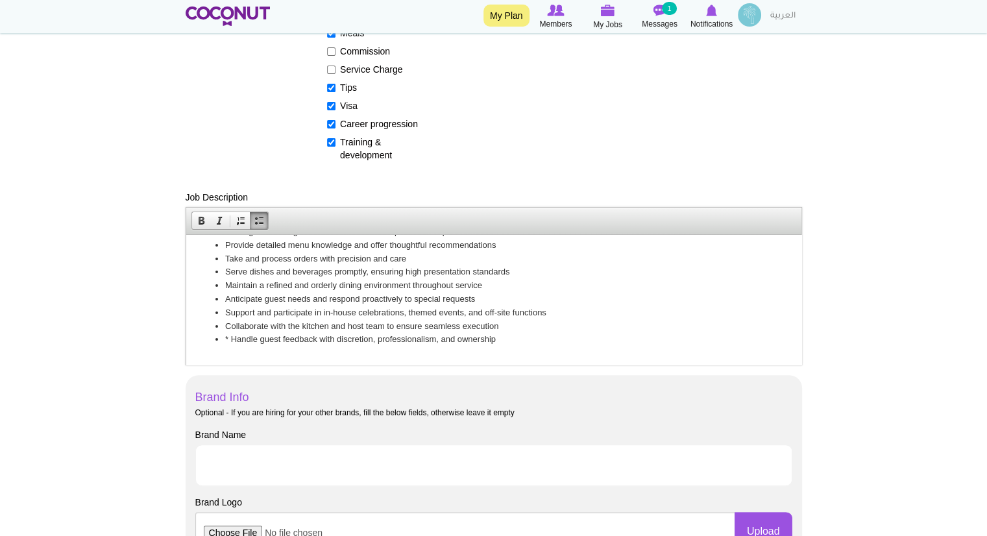
click at [231, 335] on li "* Handle guest feedback with discretion, professionalism, and ownership" at bounding box center [494, 339] width 538 height 14
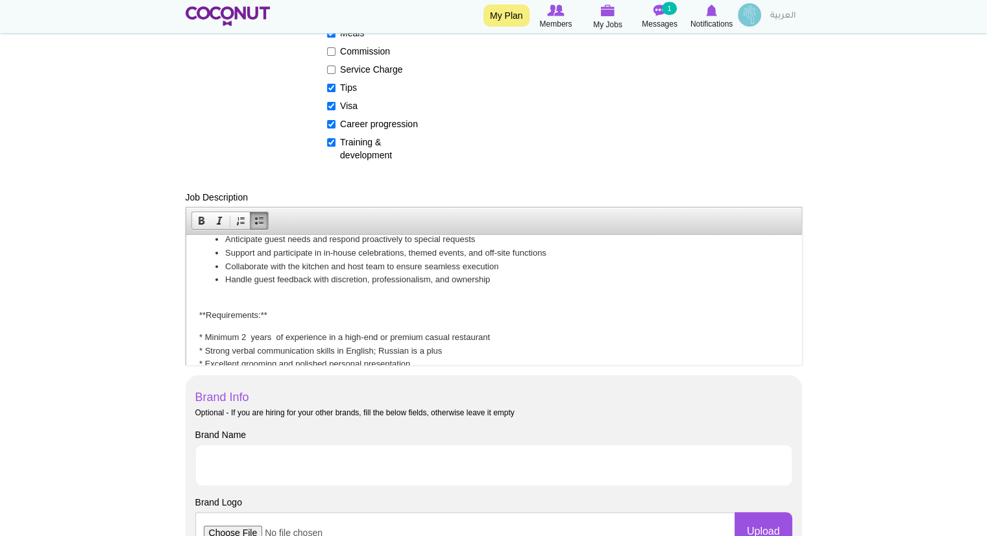
scroll to position [340, 0]
click at [271, 311] on p "**Requirements:**" at bounding box center [493, 304] width 589 height 27
drag, startPoint x: 271, startPoint y: 311, endPoint x: 194, endPoint y: 308, distance: 77.3
click at [194, 308] on html "About [PERSON_NAME] is a premium family restaurant concept that brings together…" at bounding box center [493, 240] width 615 height 691
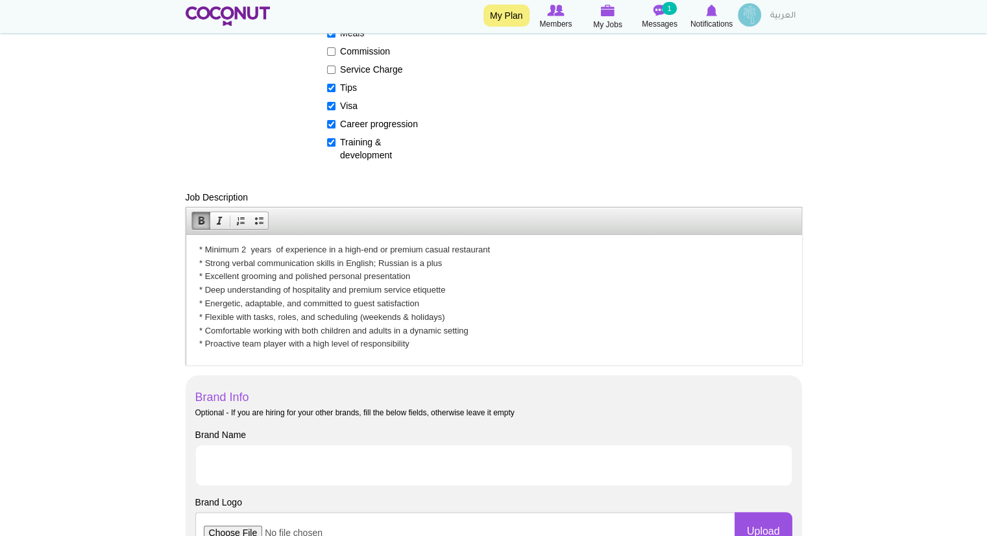
scroll to position [430, 0]
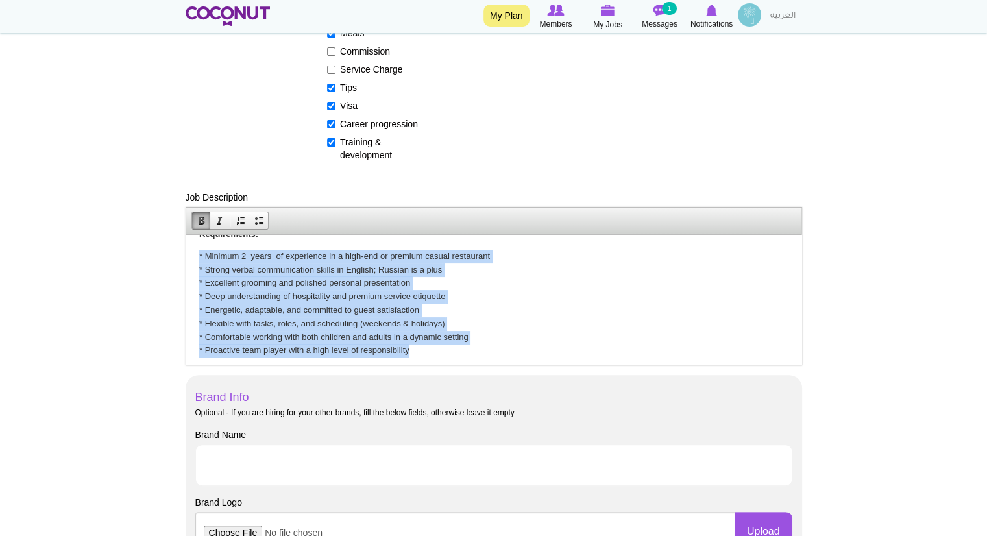
drag, startPoint x: 417, startPoint y: 340, endPoint x: 193, endPoint y: 243, distance: 244.0
click at [193, 243] on html "About [PERSON_NAME] is a premium family restaurant concept that brings together…" at bounding box center [493, 163] width 615 height 691
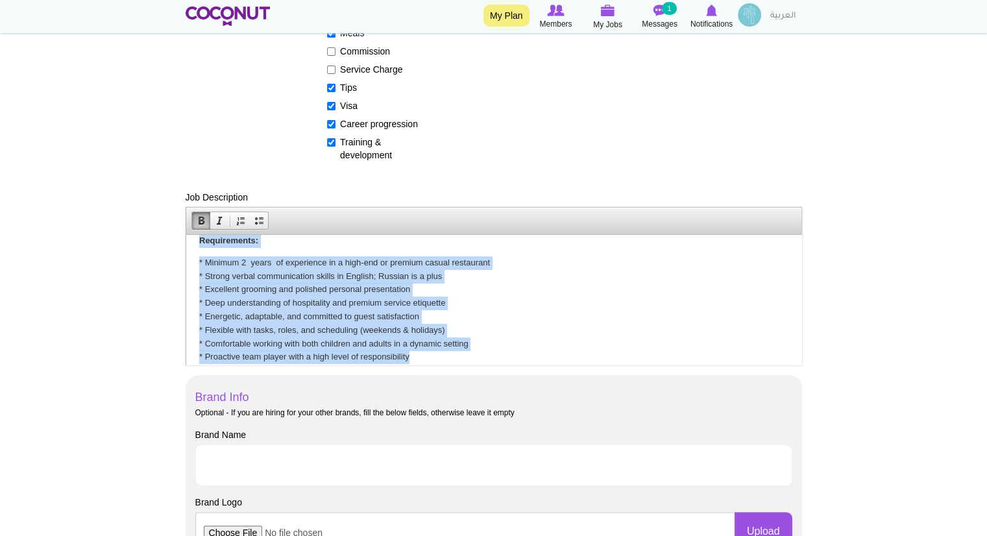
click at [417, 358] on p "* Minimum 2 years of experience in a high-end or premium casual restaurant * St…" at bounding box center [493, 310] width 589 height 108
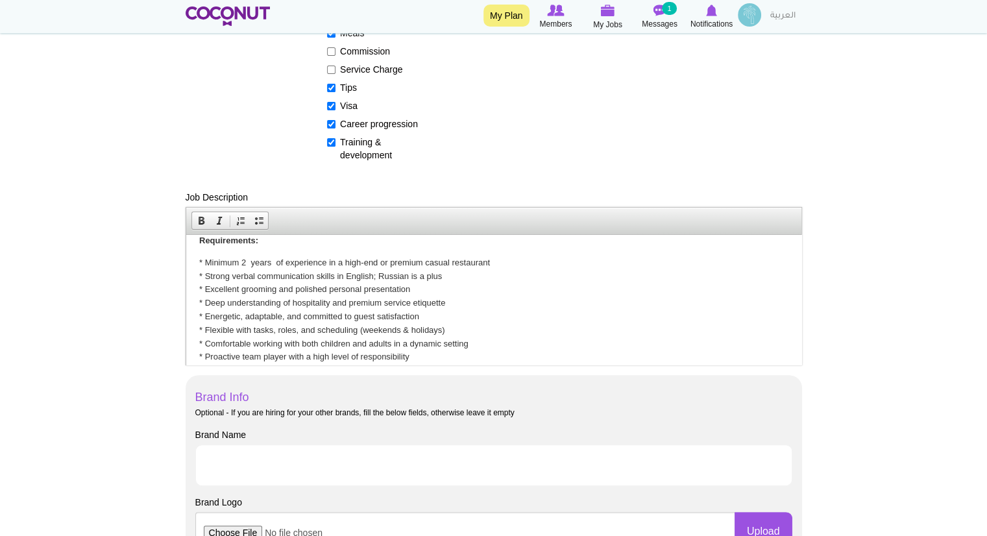
scroll to position [412, 0]
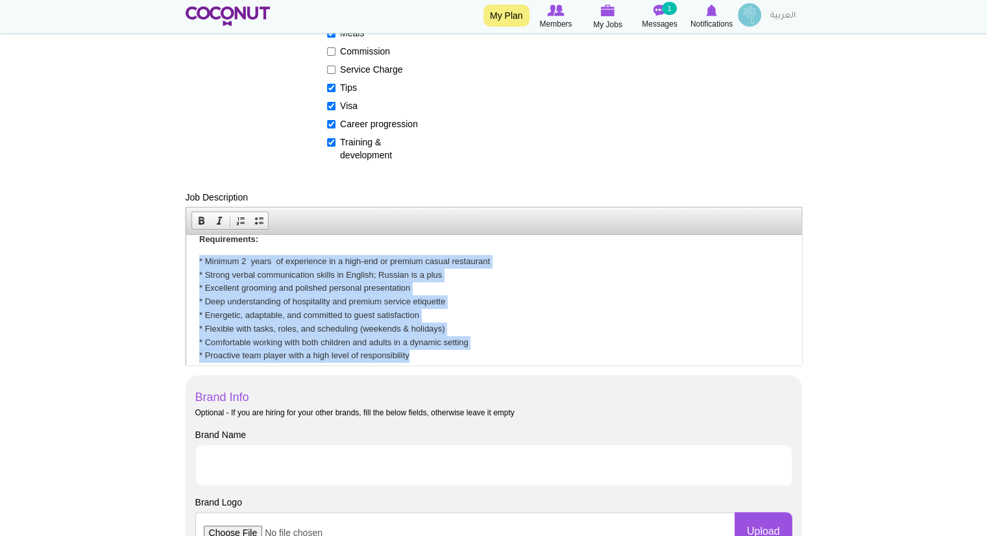
drag, startPoint x: 417, startPoint y: 358, endPoint x: 199, endPoint y: 262, distance: 238.6
click at [199, 262] on p "* Minimum 2 years of experience in a high-end or premium casual restaurant * St…" at bounding box center [493, 308] width 589 height 108
click at [256, 220] on span at bounding box center [259, 221] width 10 height 10
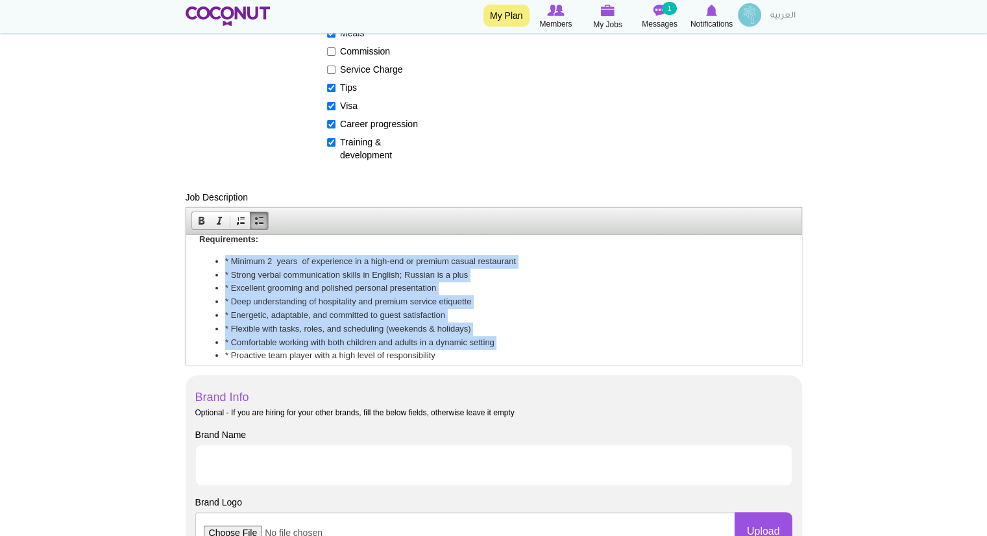
click at [230, 258] on li "* Minimum 2 years of experience in a high-end or premium casual restaurant" at bounding box center [494, 261] width 538 height 14
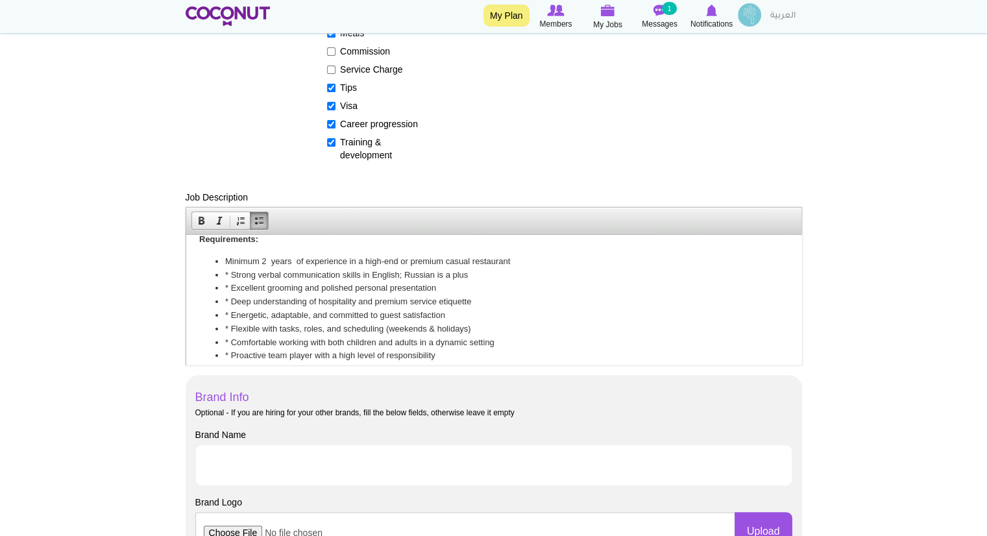
click at [230, 271] on li "* Strong verbal communication skills in English; Russian is a plus" at bounding box center [494, 275] width 538 height 14
click at [230, 284] on li "* Excellent grooming and polished personal presentation" at bounding box center [494, 288] width 538 height 14
click at [230, 301] on li "* Deep understanding of hospitality and premium service etiquette" at bounding box center [494, 302] width 538 height 14
click at [230, 315] on li "* Energetic, adaptable, and committed to guest satisfaction" at bounding box center [494, 315] width 538 height 14
click at [230, 325] on li "* Flexible with tasks, roles, and scheduling (weekends & holidays)" at bounding box center [494, 329] width 538 height 14
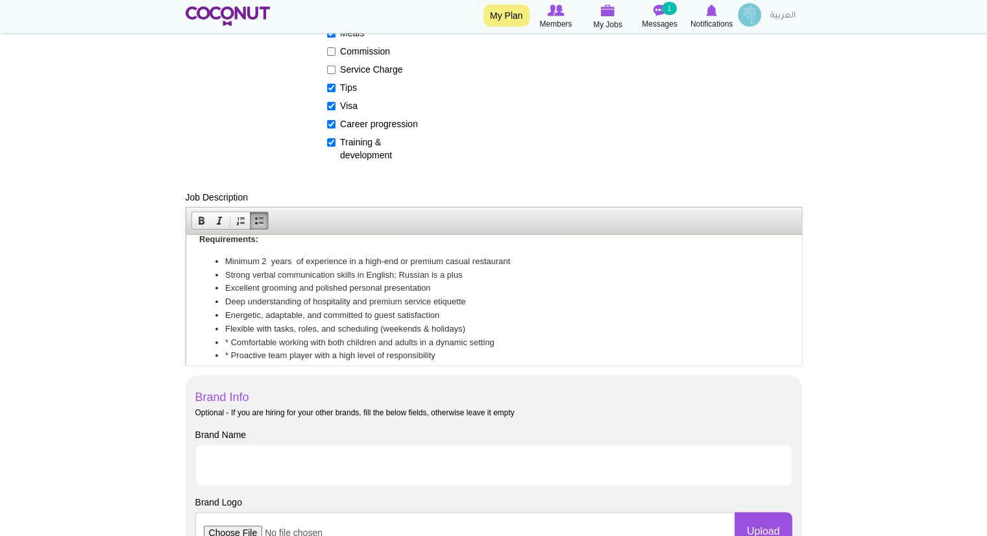
click at [230, 336] on li "* Comfortable working with both children and adults in a dynamic setting" at bounding box center [494, 343] width 538 height 14
click at [230, 353] on li "* Proactive team player with a high level of responsibility" at bounding box center [494, 356] width 538 height 14
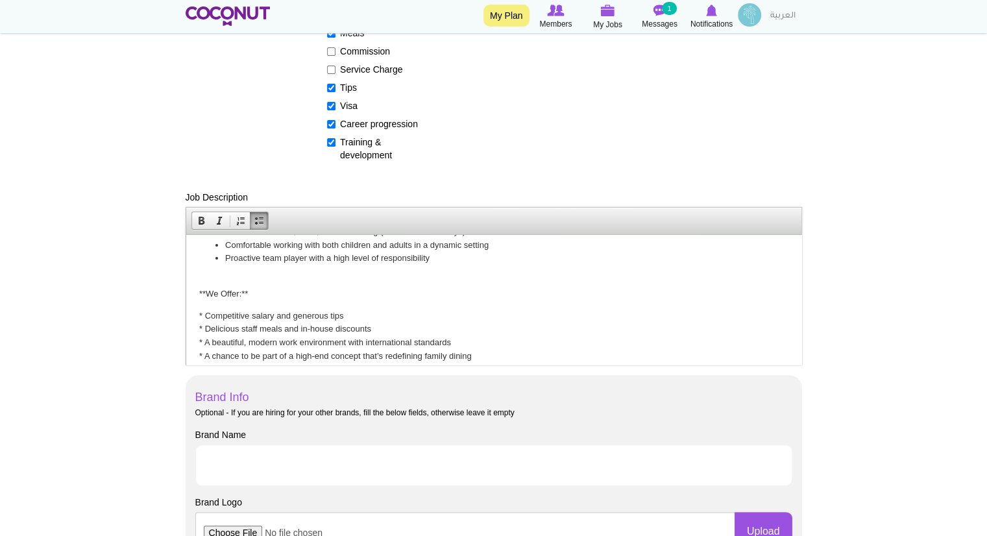
scroll to position [512, 0]
click at [259, 287] on p "**We Offer:**" at bounding box center [493, 283] width 589 height 27
click at [207, 289] on p "**We Offer:" at bounding box center [493, 283] width 589 height 27
drag, startPoint x: 241, startPoint y: 288, endPoint x: 186, endPoint y: 290, distance: 54.6
click at [186, 290] on html "About [PERSON_NAME] is a premium family restaurant concept that brings together…" at bounding box center [493, 67] width 615 height 691
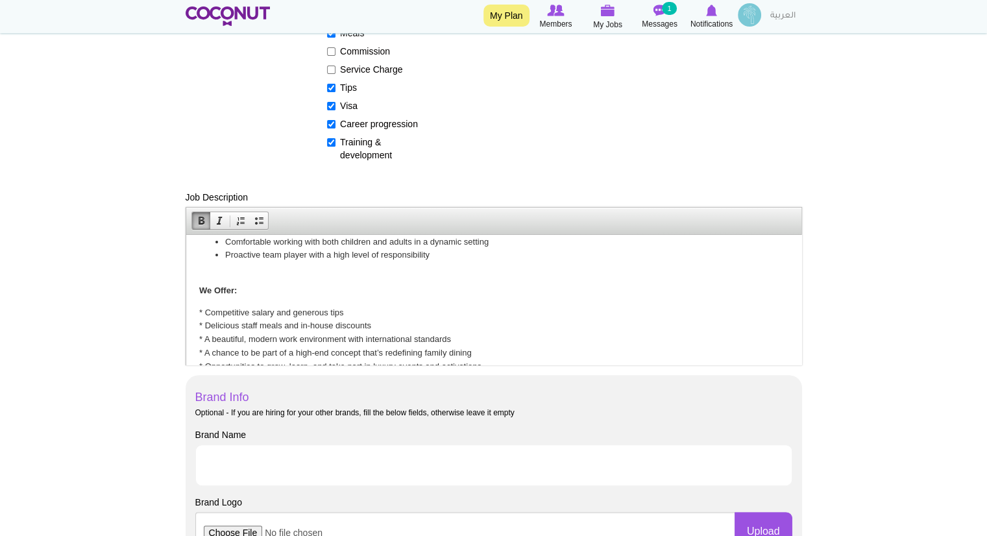
click at [364, 297] on body "About [PERSON_NAME] is a premium family restaurant concept that brings together…" at bounding box center [493, 67] width 589 height 665
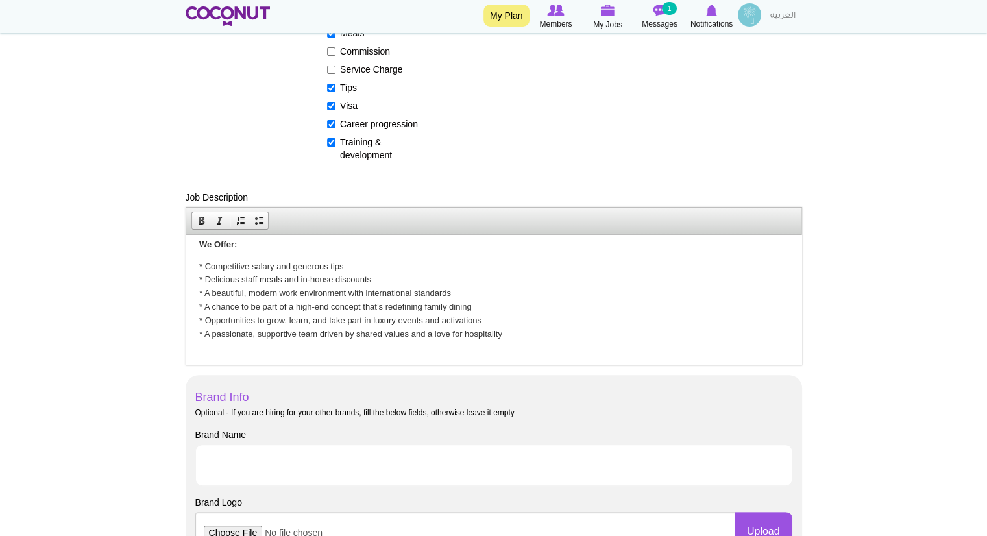
scroll to position [561, 0]
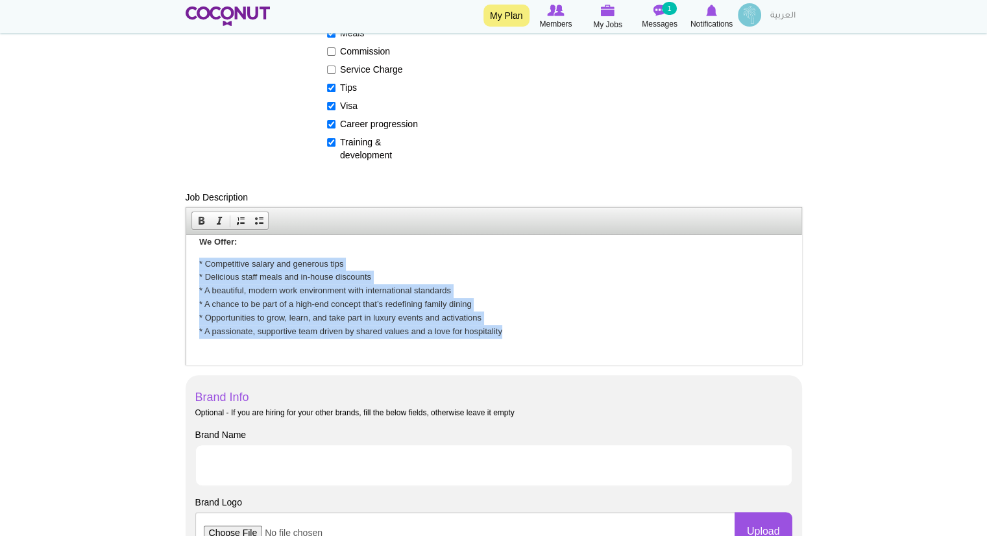
drag, startPoint x: 505, startPoint y: 333, endPoint x: 186, endPoint y: 266, distance: 325.7
click at [186, 266] on html "About [PERSON_NAME] is a premium family restaurant concept that brings together…" at bounding box center [493, 18] width 615 height 691
click at [252, 221] on link "Insert/Remove Bulleted List" at bounding box center [259, 220] width 18 height 17
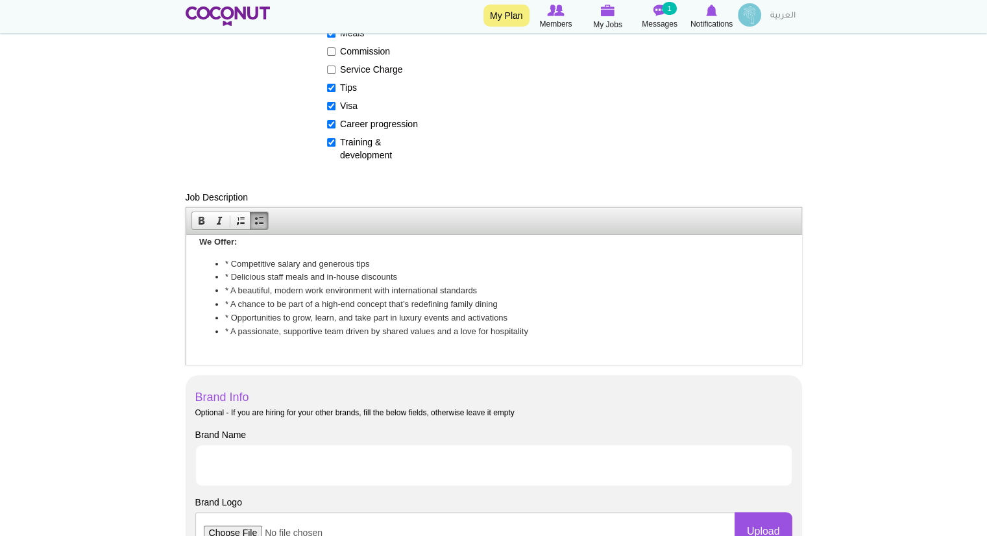
click at [230, 268] on li "* Competitive salary and generous tips" at bounding box center [494, 264] width 538 height 14
click at [230, 270] on li "* Delicious staff meals and in-house discounts" at bounding box center [494, 277] width 538 height 14
click at [230, 286] on li "* A beautiful, modern work environment with international standards" at bounding box center [494, 291] width 538 height 14
click at [230, 301] on li "* A chance to be part of a high-end concept that’s redefining family dining" at bounding box center [494, 304] width 538 height 14
click at [229, 315] on li "* Opportunities to grow, learn, and take part in luxury events and activations" at bounding box center [494, 318] width 538 height 14
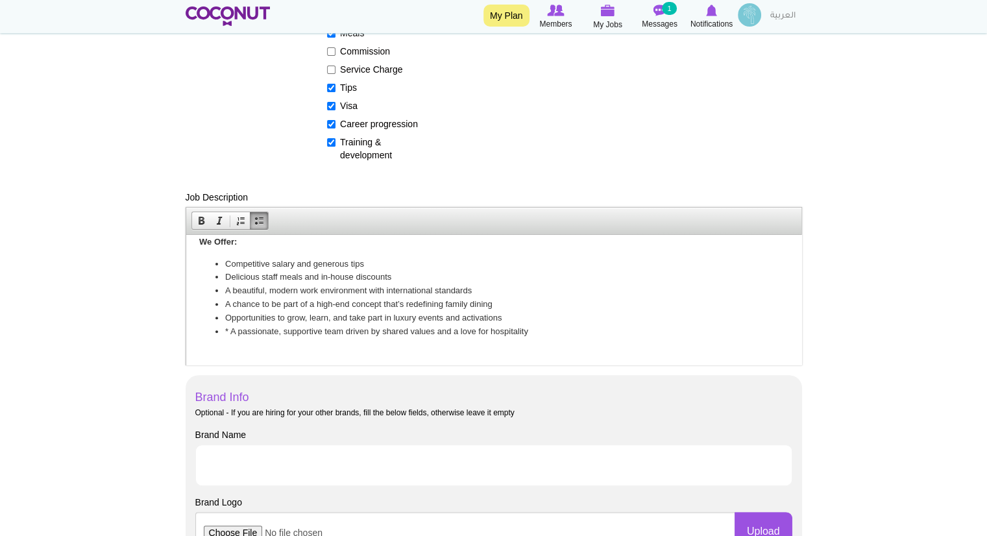
click at [230, 330] on li "* A passionate, supportive team driven by shared values and a love for hospital…" at bounding box center [494, 338] width 538 height 27
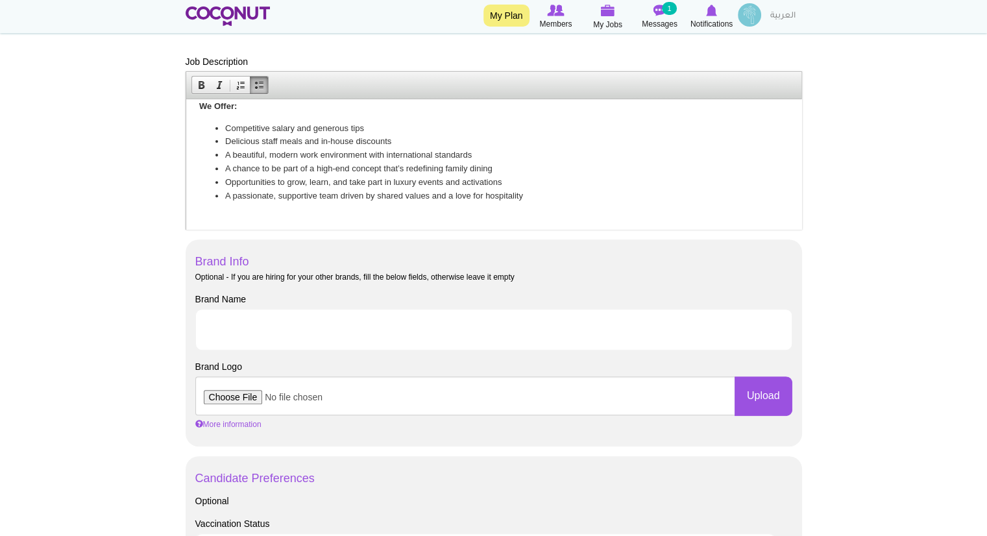
scroll to position [519, 0]
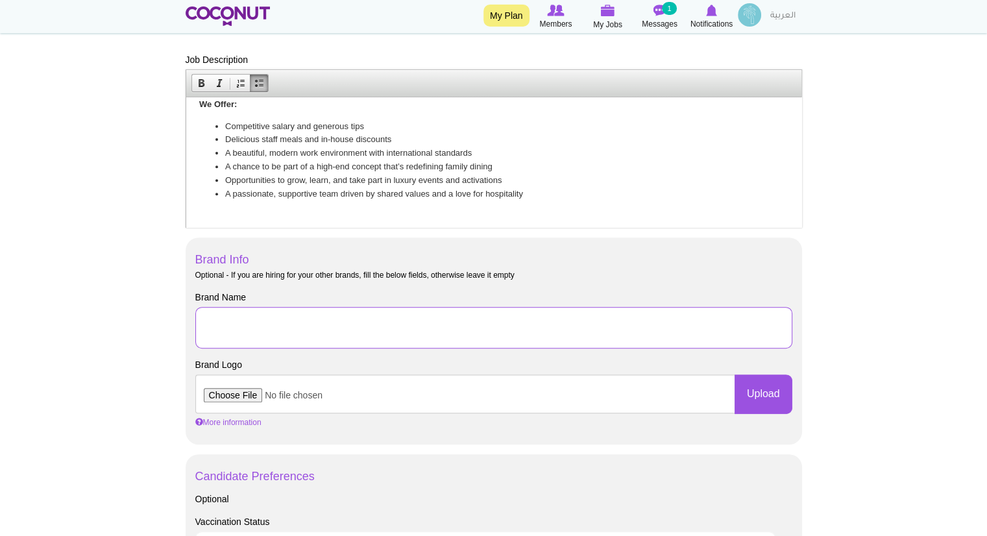
click at [358, 324] on input "Brand Name" at bounding box center [493, 328] width 597 height 42
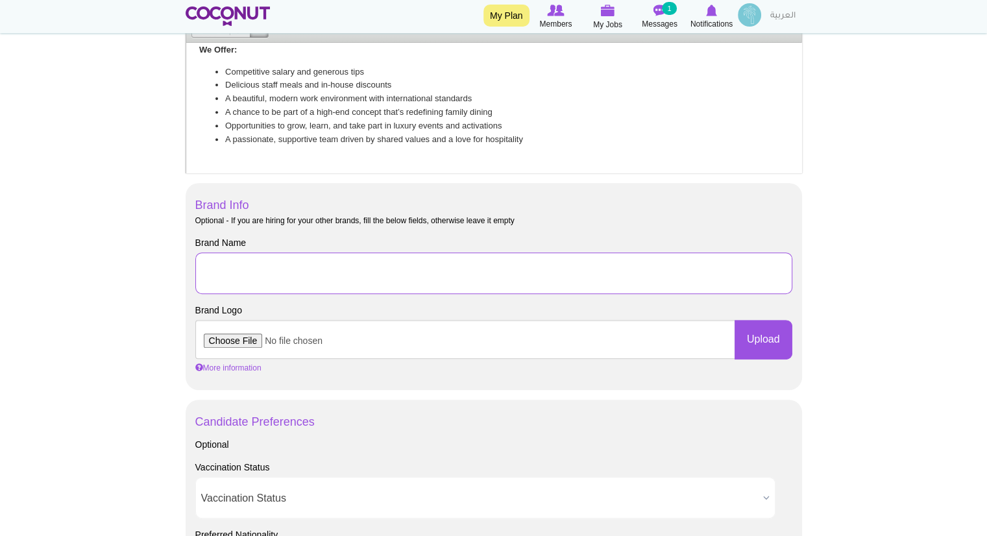
scroll to position [569, 0]
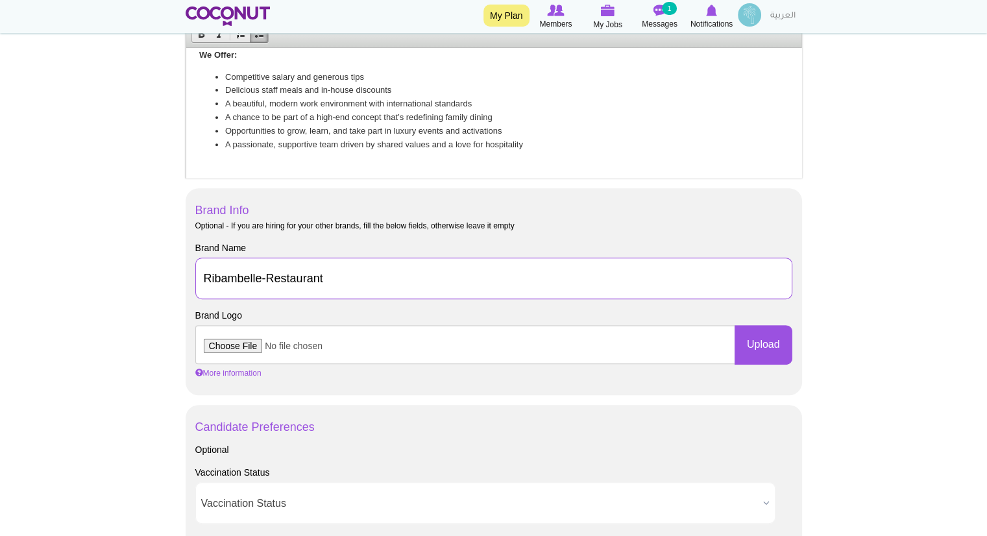
click at [267, 278] on input "Ribambelle-Restaurant" at bounding box center [493, 279] width 597 height 42
click at [262, 277] on input "Ribambelle- Restaurant" at bounding box center [493, 279] width 597 height 42
click at [272, 276] on input "Ribambelle - Restaurant" at bounding box center [493, 279] width 597 height 42
type input "Ribambelle Restaurant"
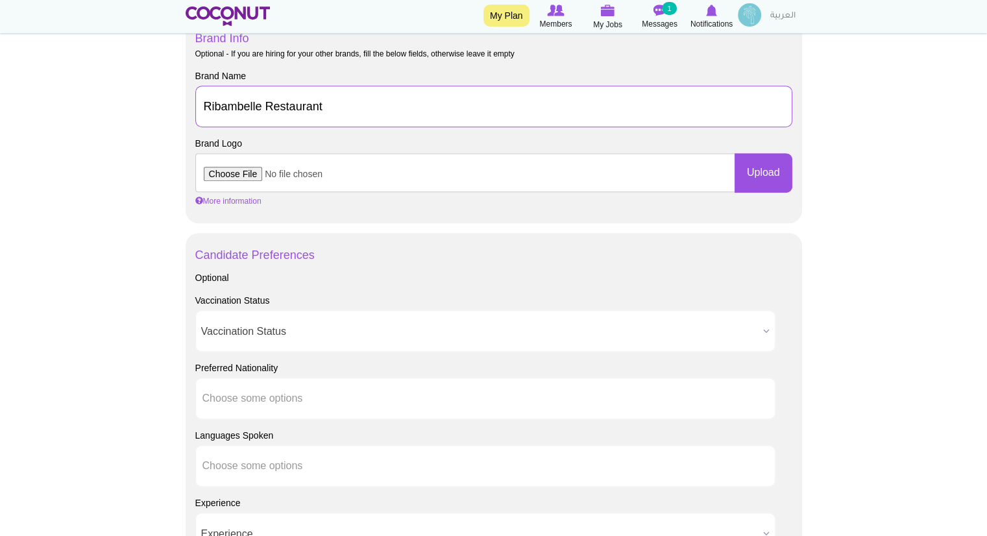
scroll to position [743, 0]
